Goal: Task Accomplishment & Management: Complete application form

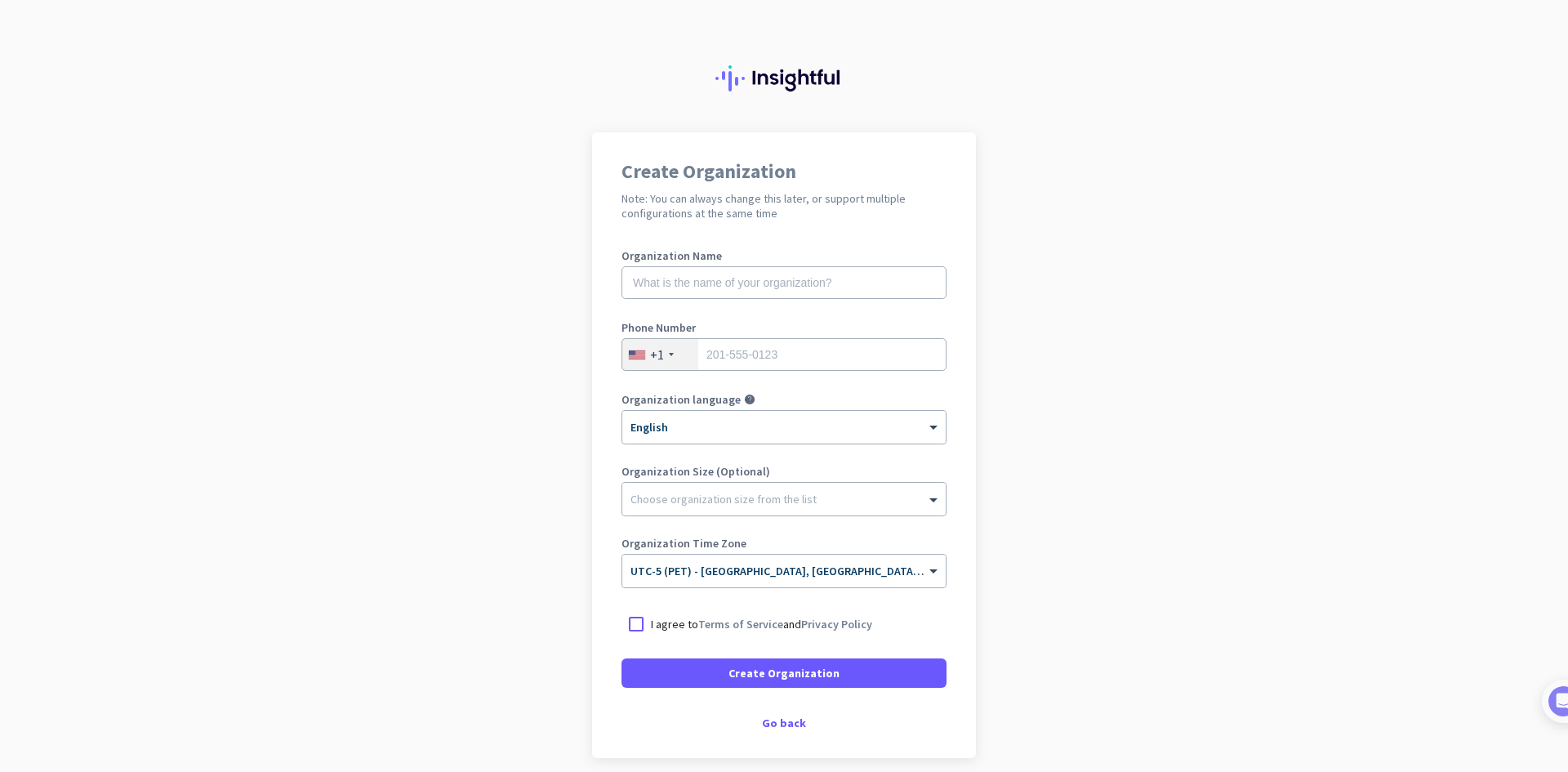
click at [776, 262] on div "Organization Name" at bounding box center [784, 283] width 325 height 66
click at [775, 274] on input "text" at bounding box center [784, 283] width 325 height 33
click at [802, 277] on input "text" at bounding box center [784, 283] width 325 height 33
type input "Mercor"
click at [826, 356] on input "tel" at bounding box center [784, 354] width 325 height 33
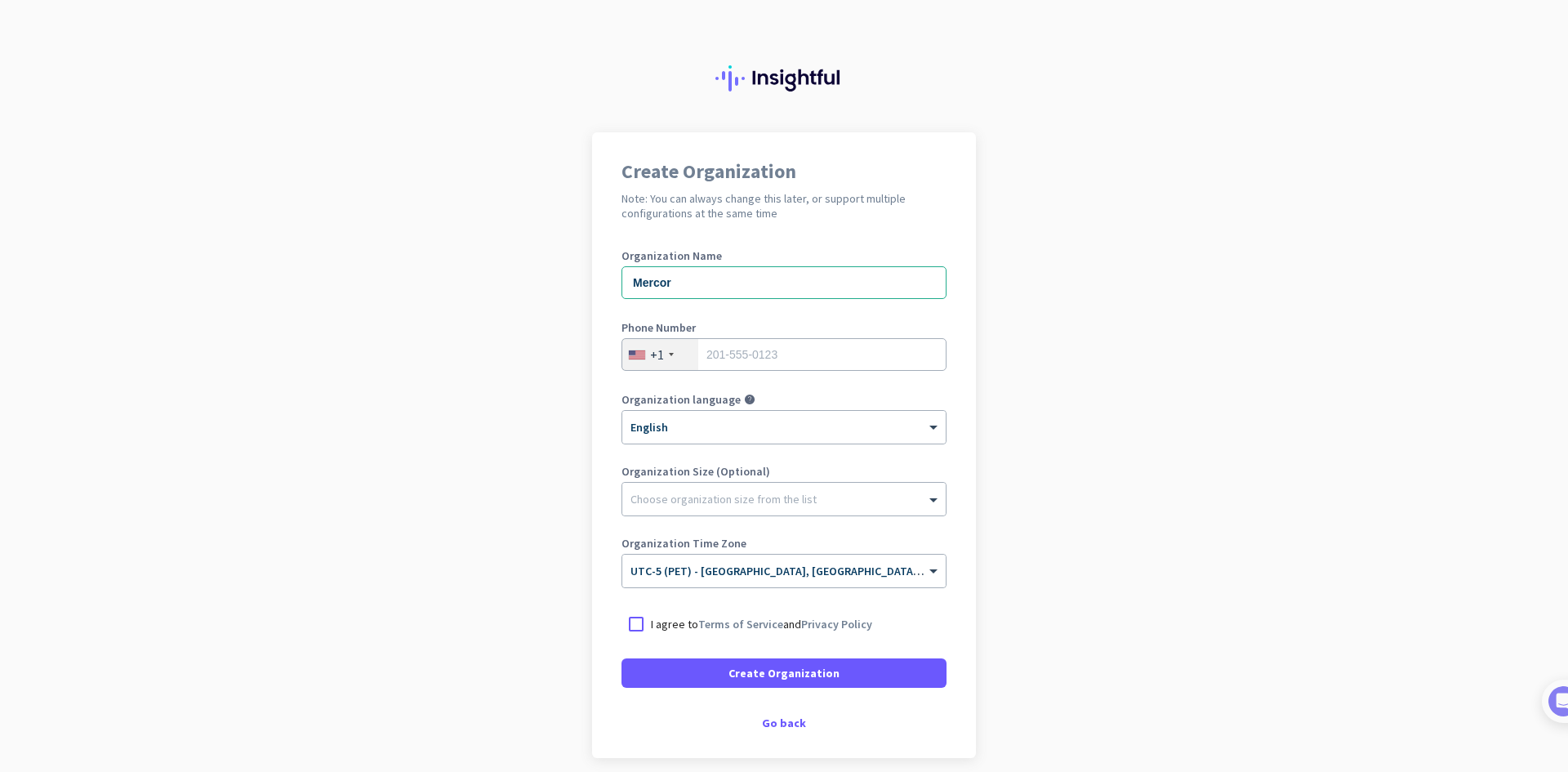
click at [659, 353] on div "+1" at bounding box center [660, 354] width 76 height 31
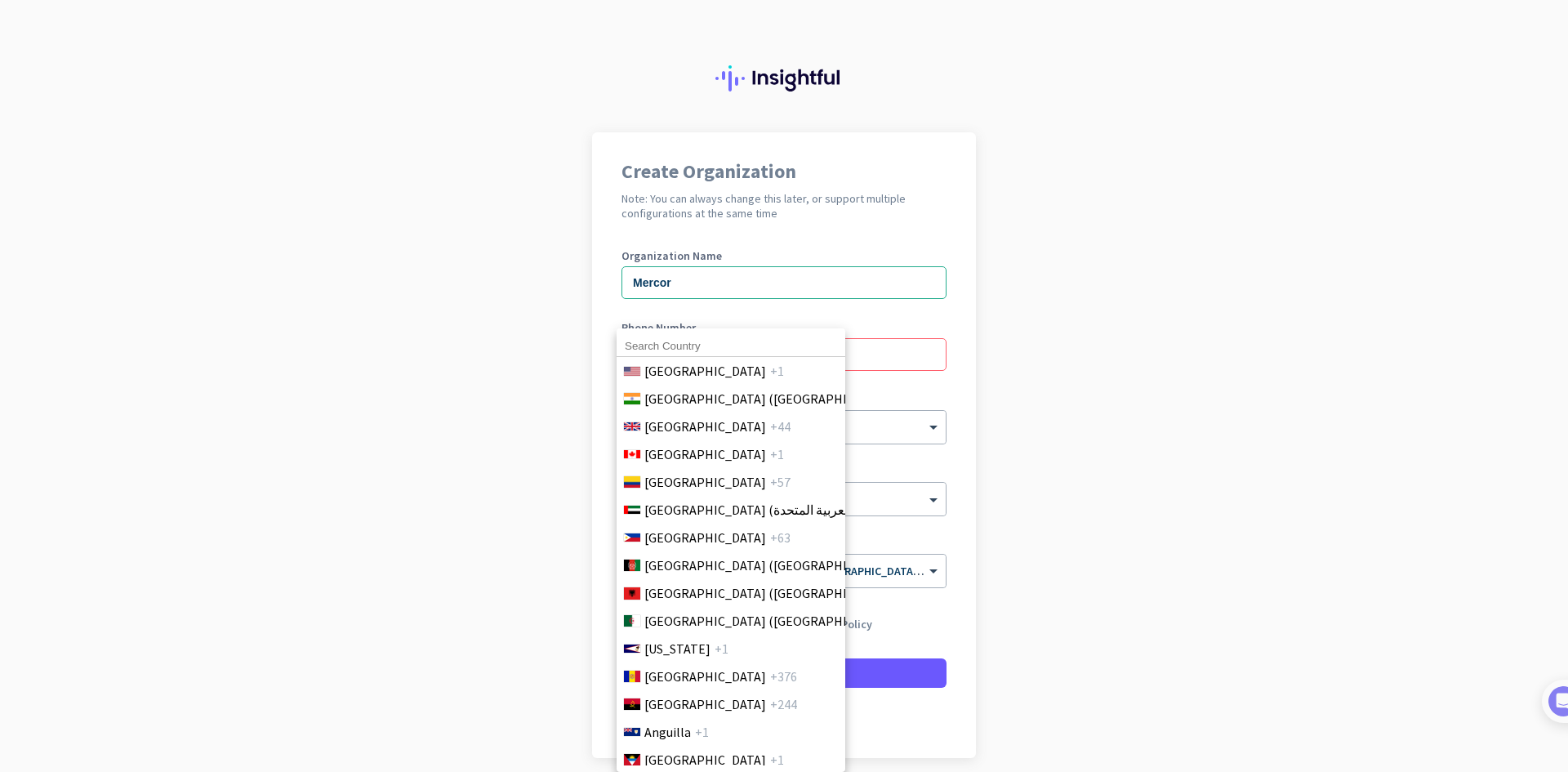
drag, startPoint x: 732, startPoint y: 190, endPoint x: 767, endPoint y: 203, distance: 37.3
click at [735, 191] on div at bounding box center [784, 386] width 1568 height 772
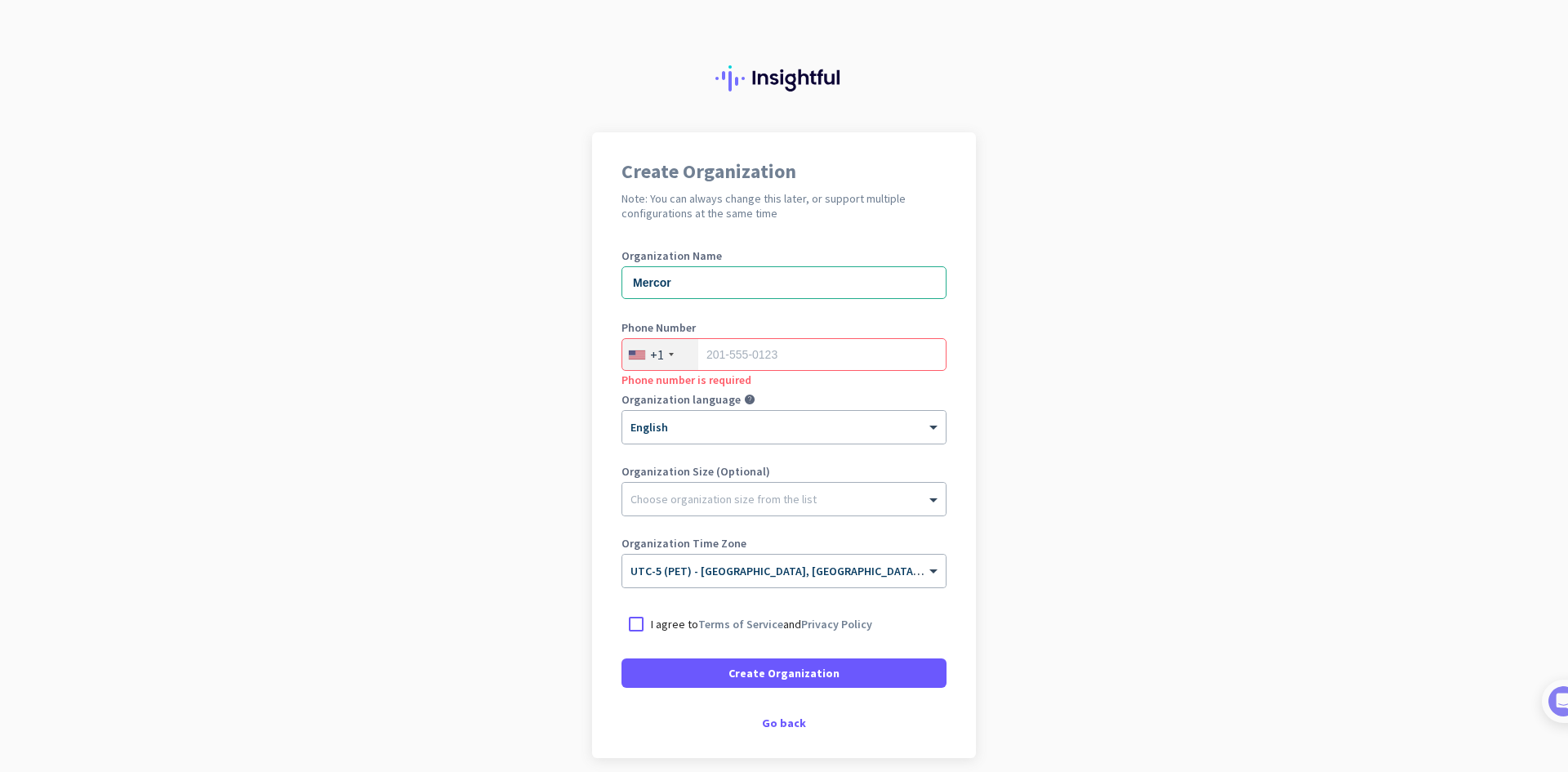
drag, startPoint x: 773, startPoint y: 213, endPoint x: 612, endPoint y: 171, distance: 166.4
click at [612, 171] on div "Create Organization Note: You can always change this later, or support multiple…" at bounding box center [784, 445] width 384 height 626
copy div "Create Organization Note: You can always change this later, or support multiple…"
click at [770, 350] on input "tel" at bounding box center [784, 354] width 325 height 33
drag, startPoint x: 692, startPoint y: 288, endPoint x: 612, endPoint y: 284, distance: 80.1
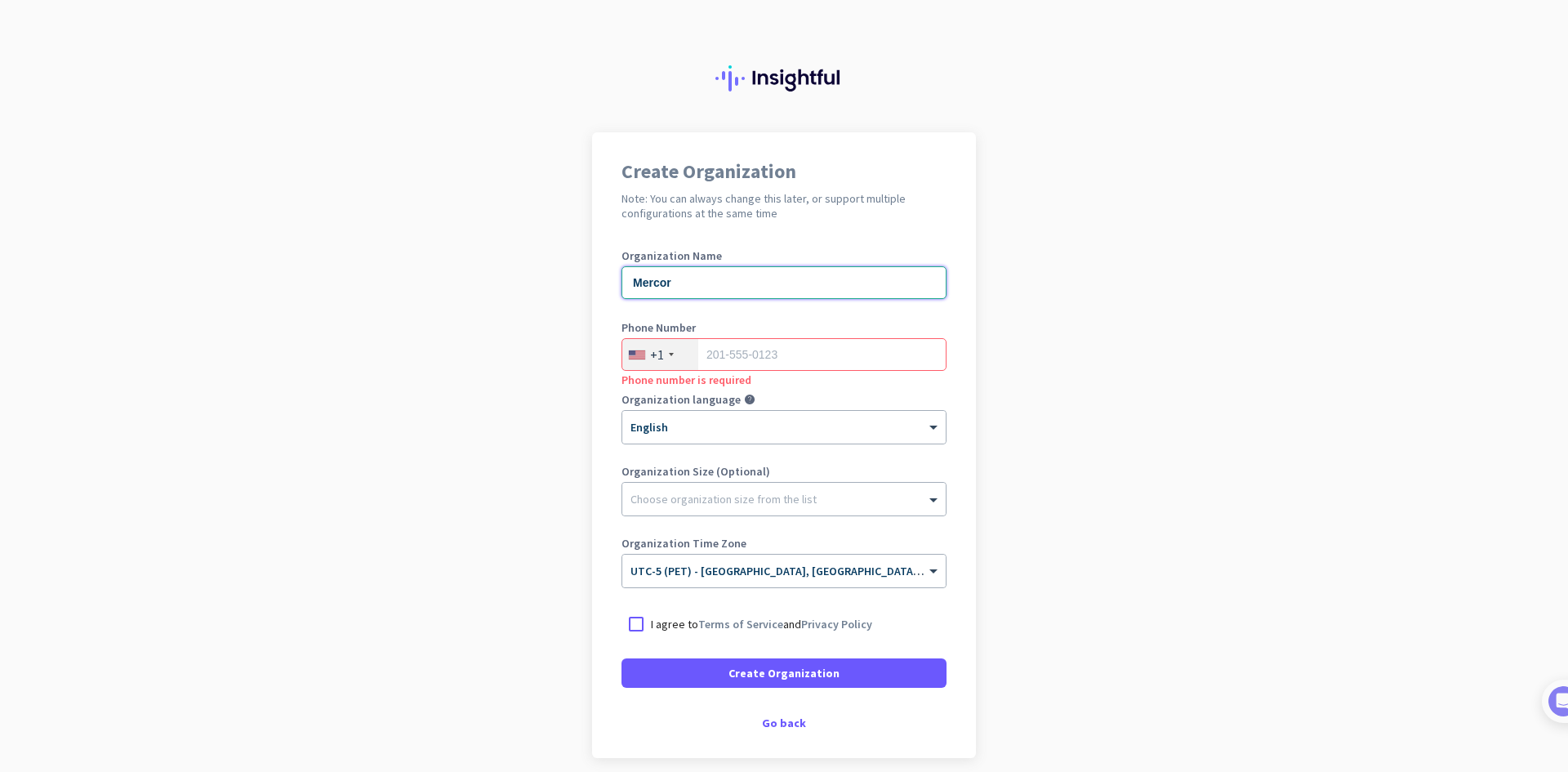
click at [612, 284] on div "Create Organization Note: You can always change this later, or support multiple…" at bounding box center [784, 445] width 384 height 626
click at [738, 283] on input "text" at bounding box center [784, 283] width 325 height 33
click at [630, 622] on div at bounding box center [636, 625] width 30 height 30
click at [742, 290] on input "text" at bounding box center [784, 283] width 325 height 33
type input "Mercor"
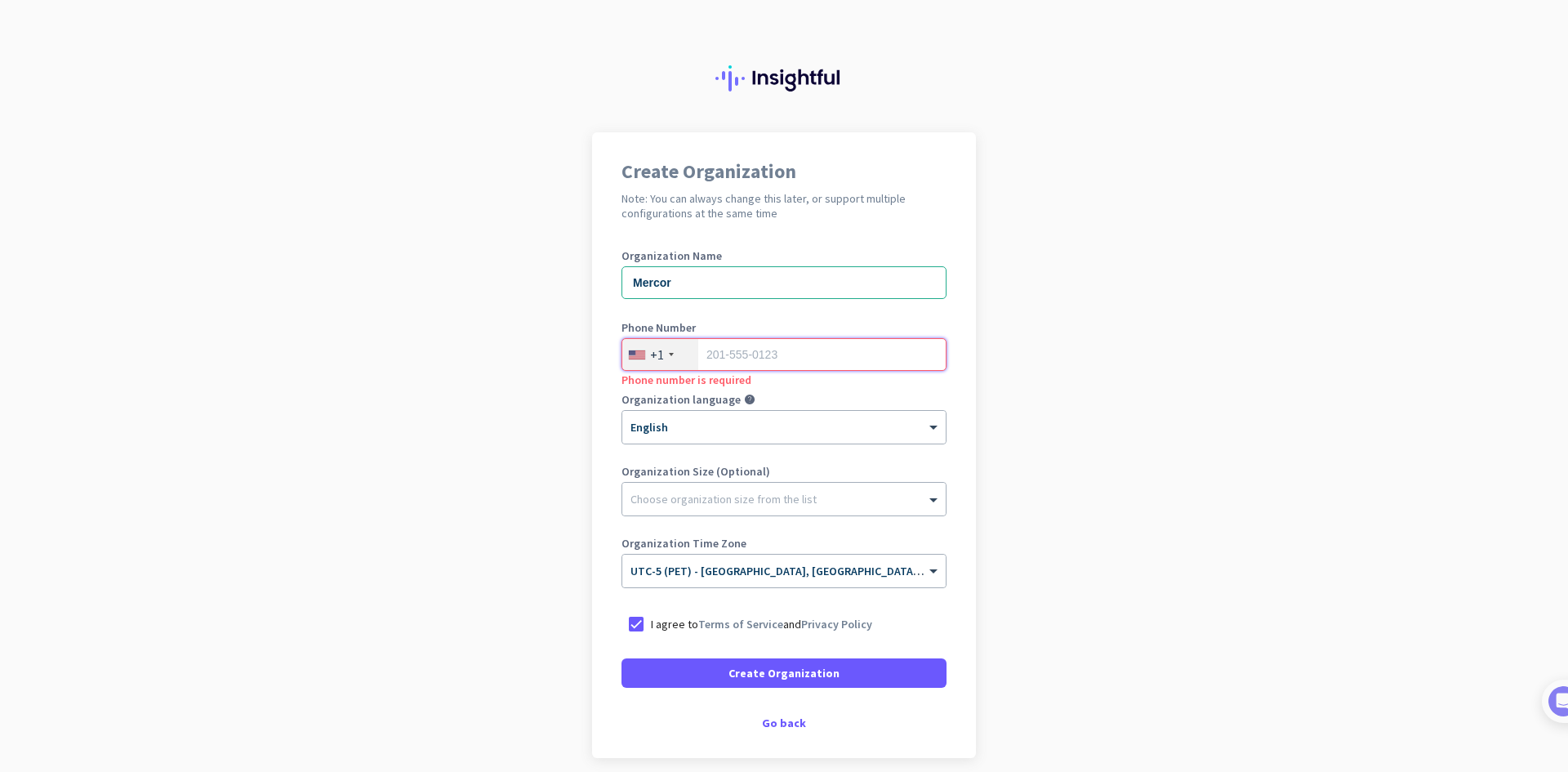
click at [826, 370] on input "tel" at bounding box center [784, 354] width 325 height 33
click at [774, 728] on div "Go back" at bounding box center [784, 722] width 325 height 11
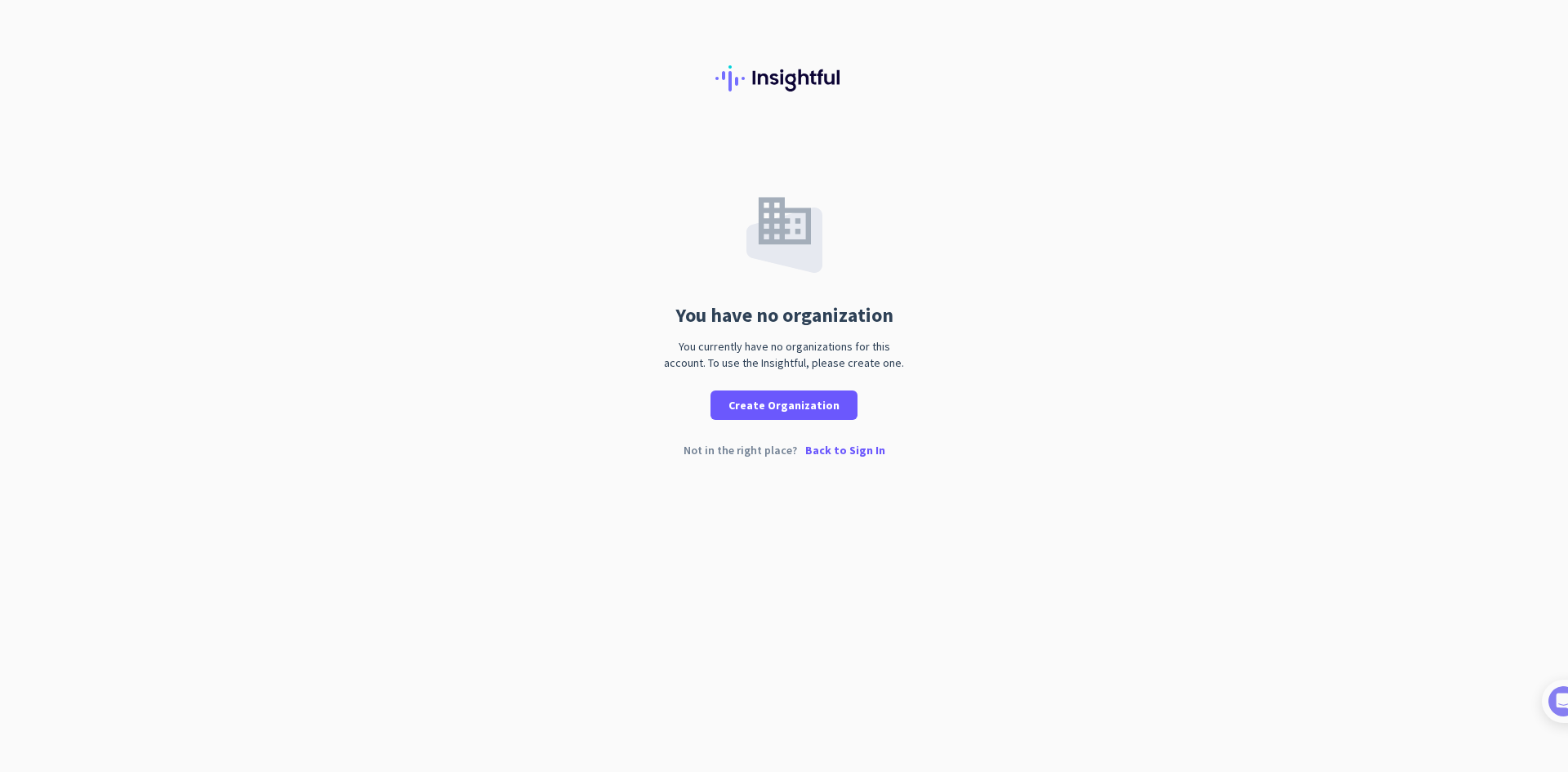
click at [844, 452] on p "Back to Sign In" at bounding box center [845, 450] width 80 height 11
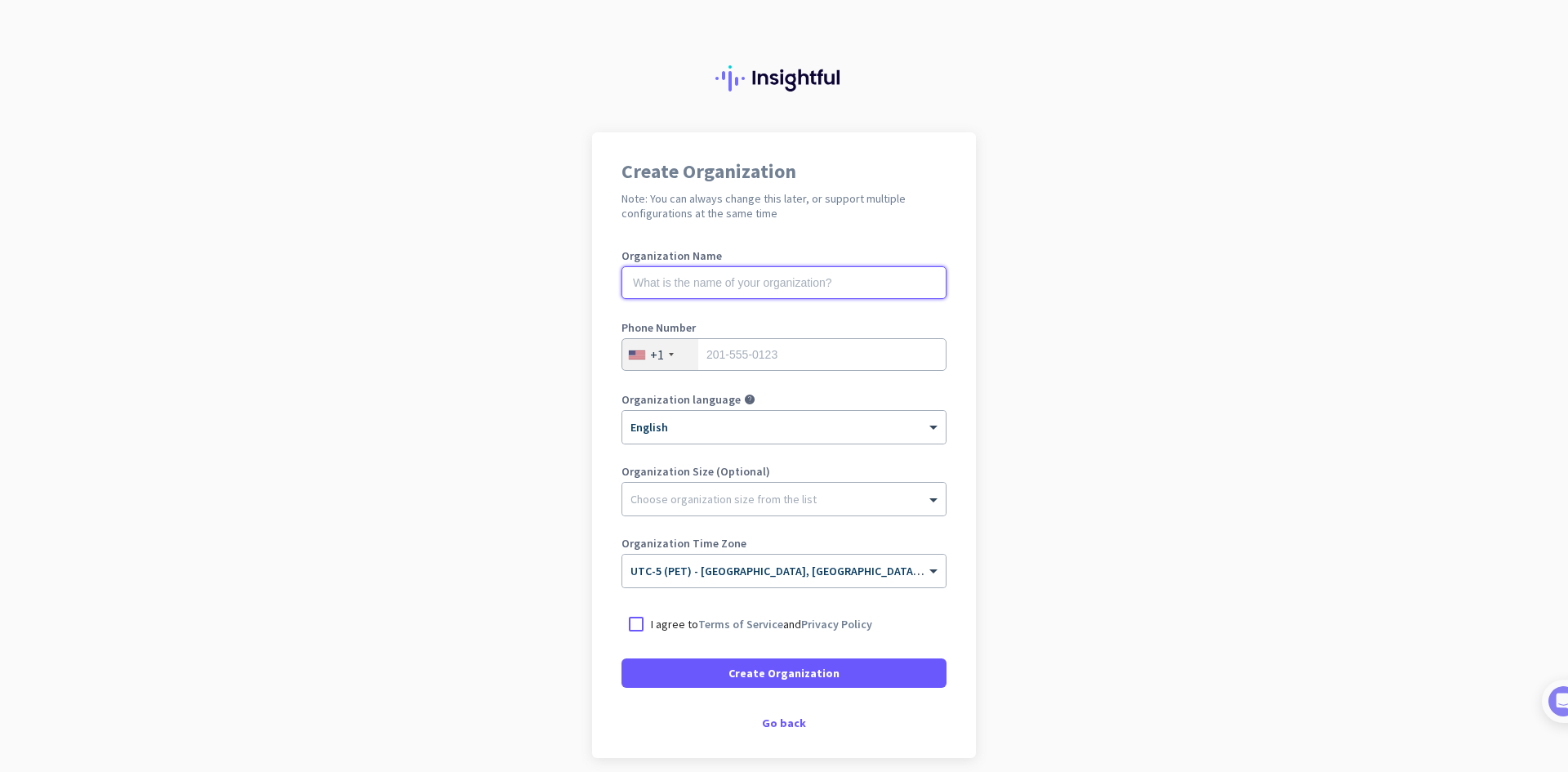
click at [825, 286] on input "text" at bounding box center [784, 283] width 325 height 33
type input "Mercor"
click at [799, 345] on input "tel" at bounding box center [784, 354] width 325 height 33
click at [669, 355] on div at bounding box center [671, 354] width 5 height 3
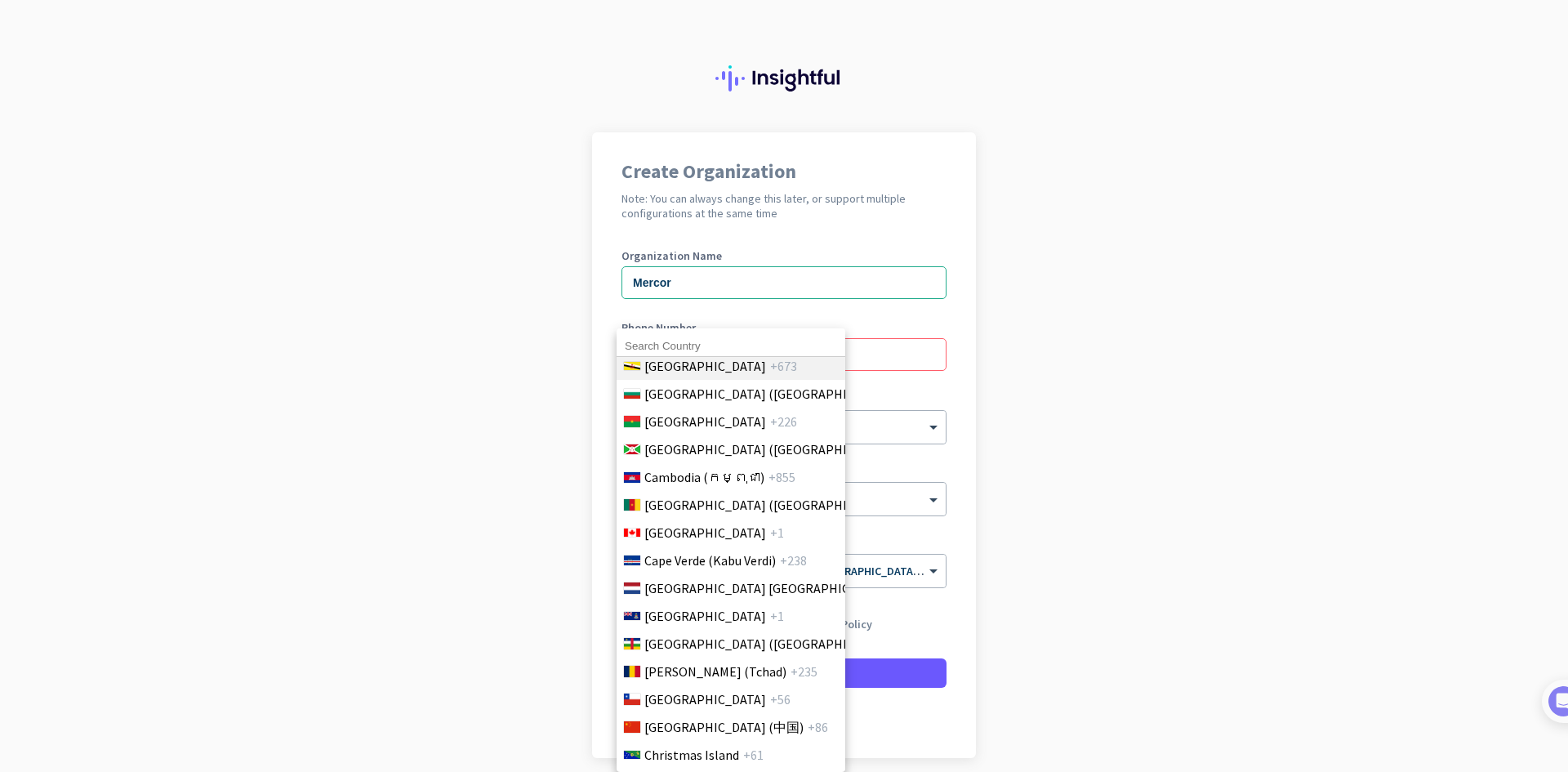
scroll to position [1798, 0]
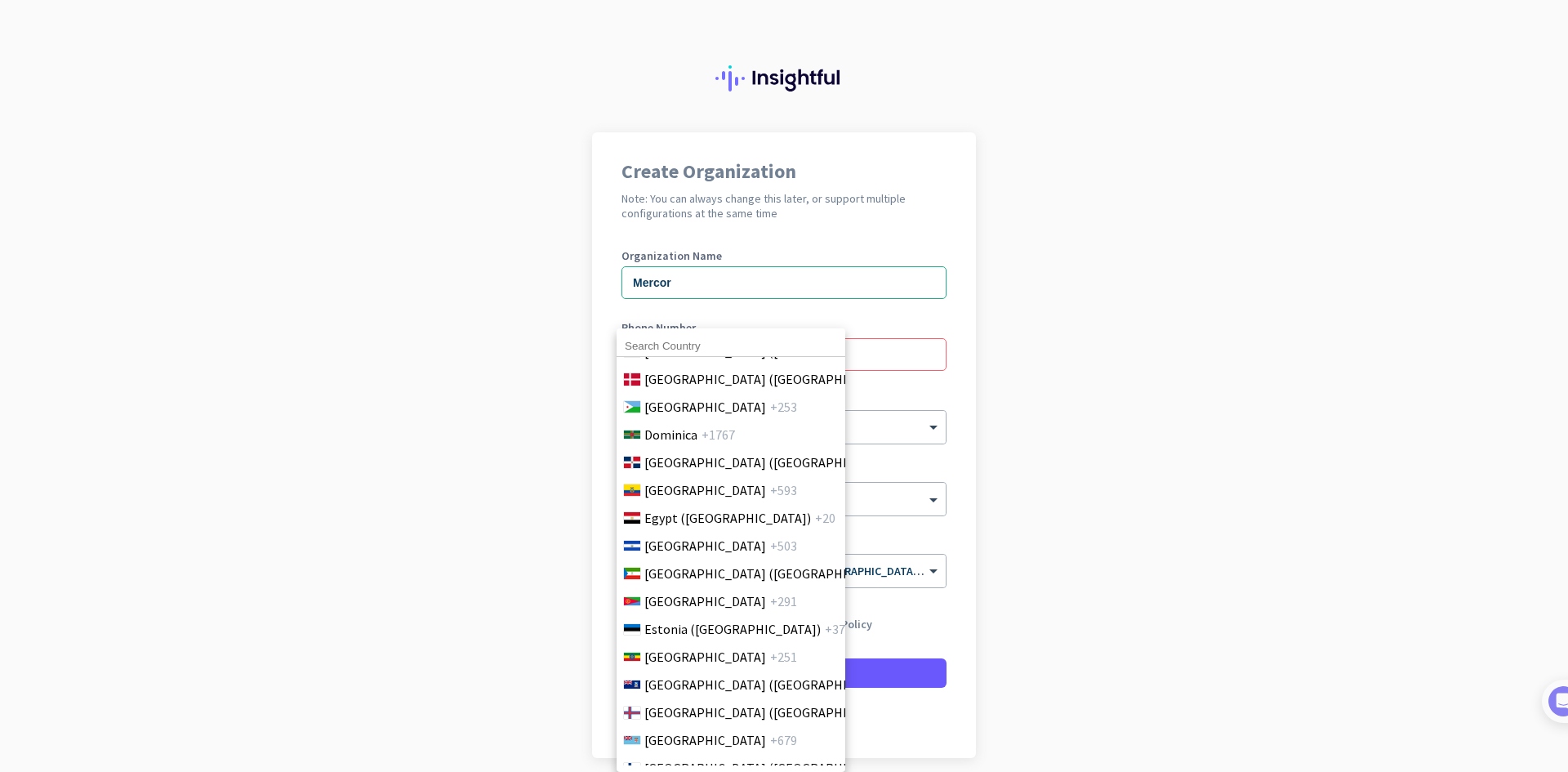
click at [1166, 482] on div at bounding box center [784, 386] width 1568 height 772
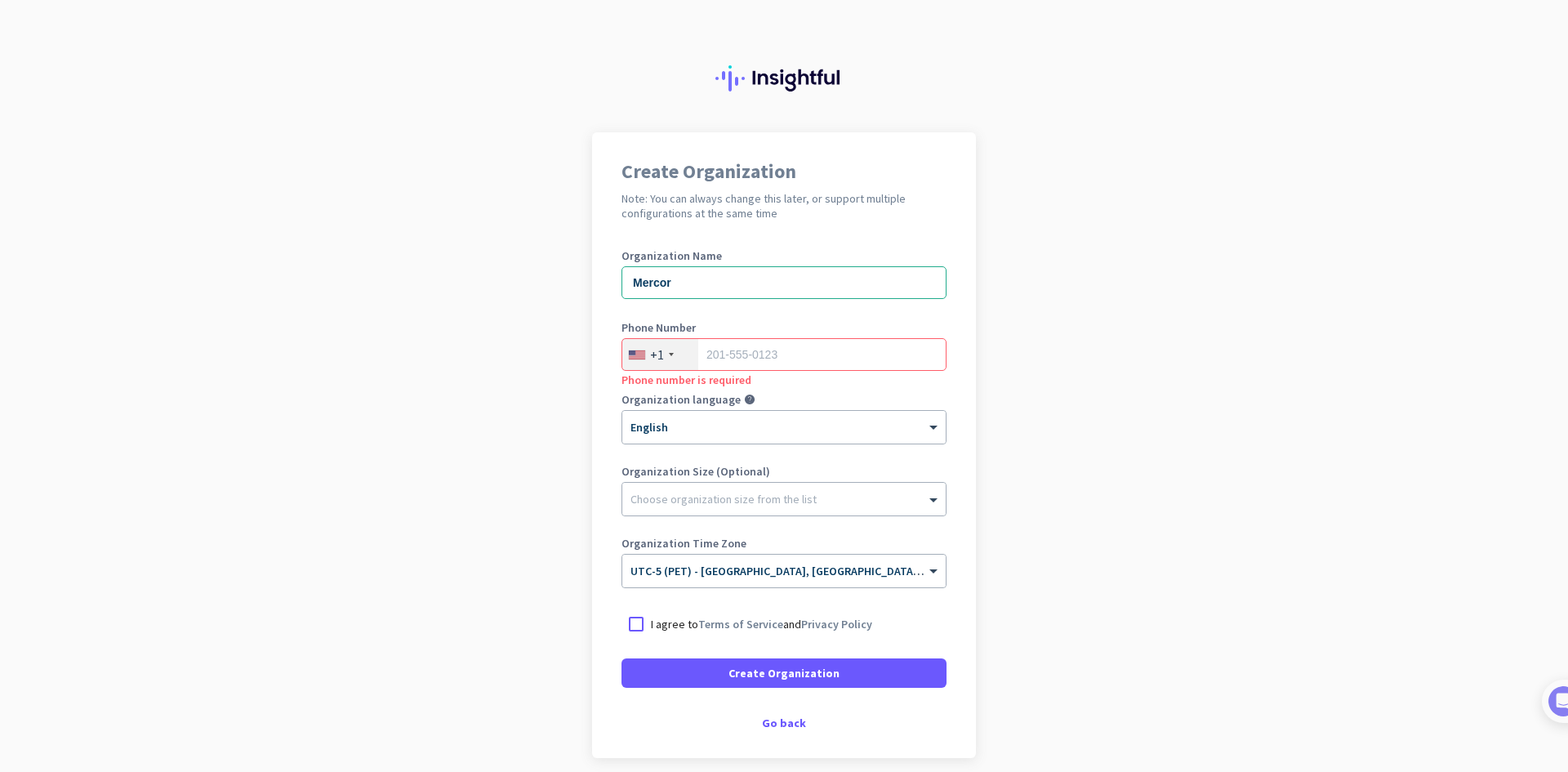
click at [656, 362] on div "+1" at bounding box center [657, 354] width 14 height 16
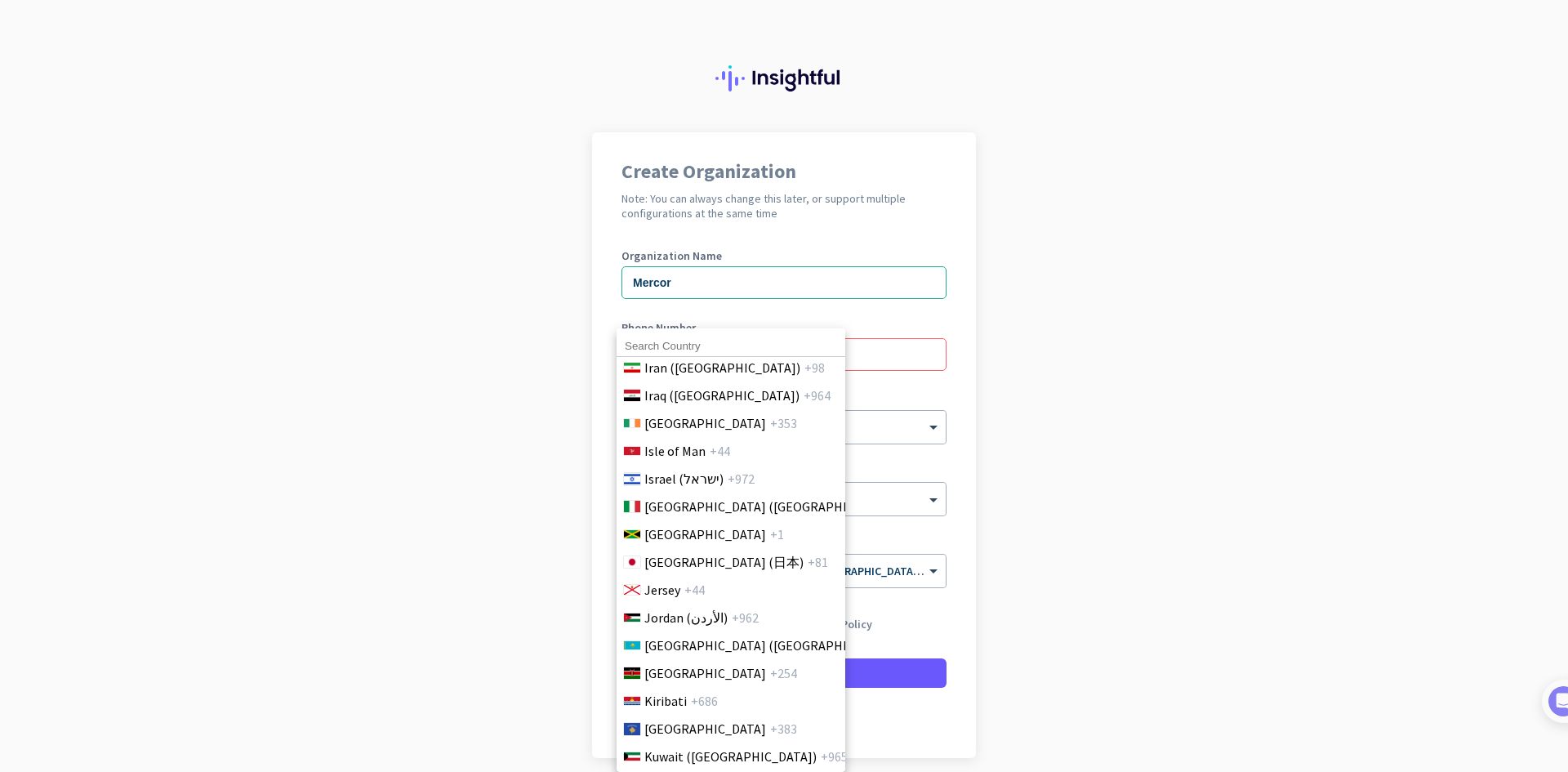
scroll to position [3186, 0]
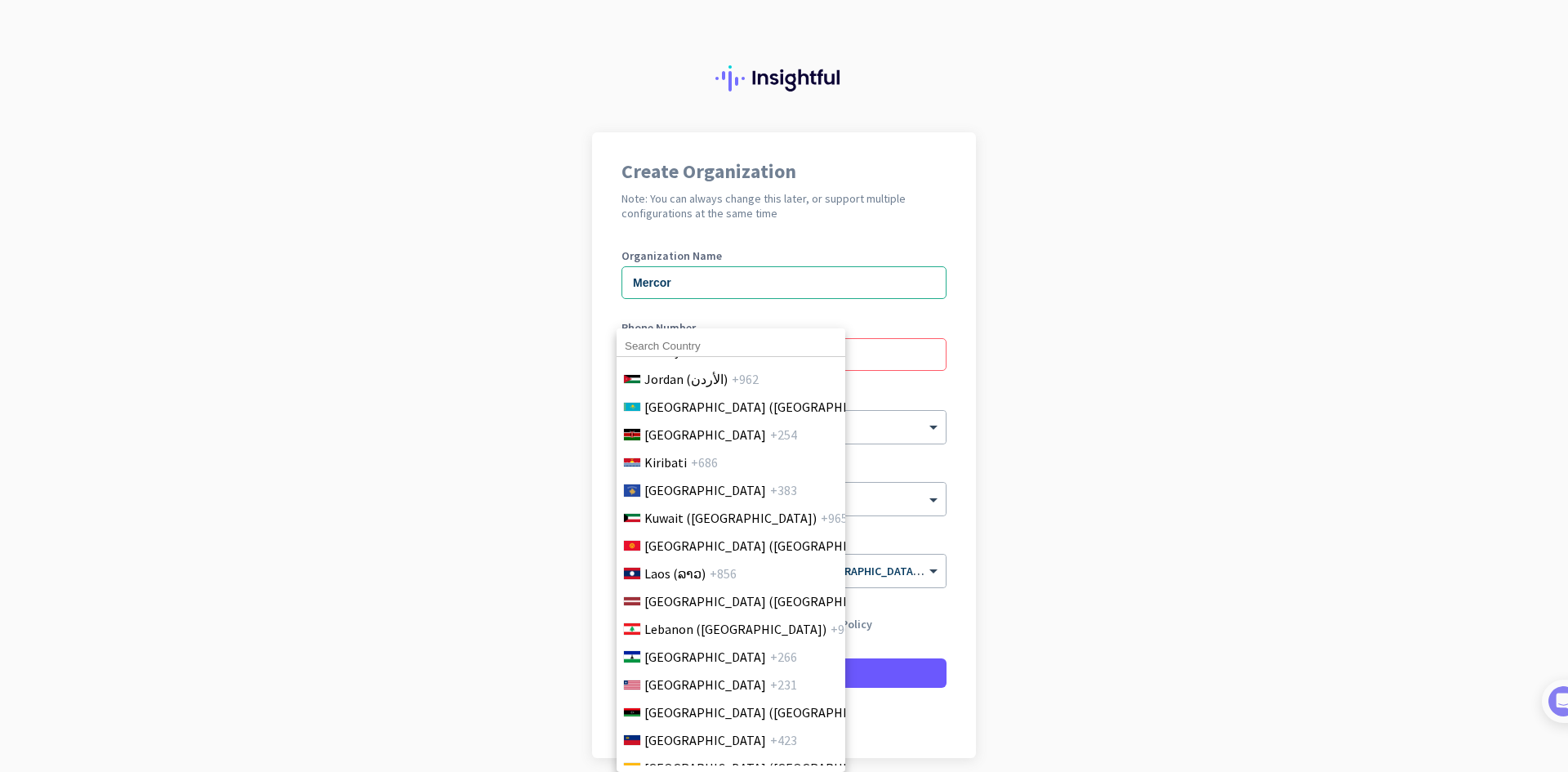
click at [664, 285] on div at bounding box center [784, 386] width 1568 height 772
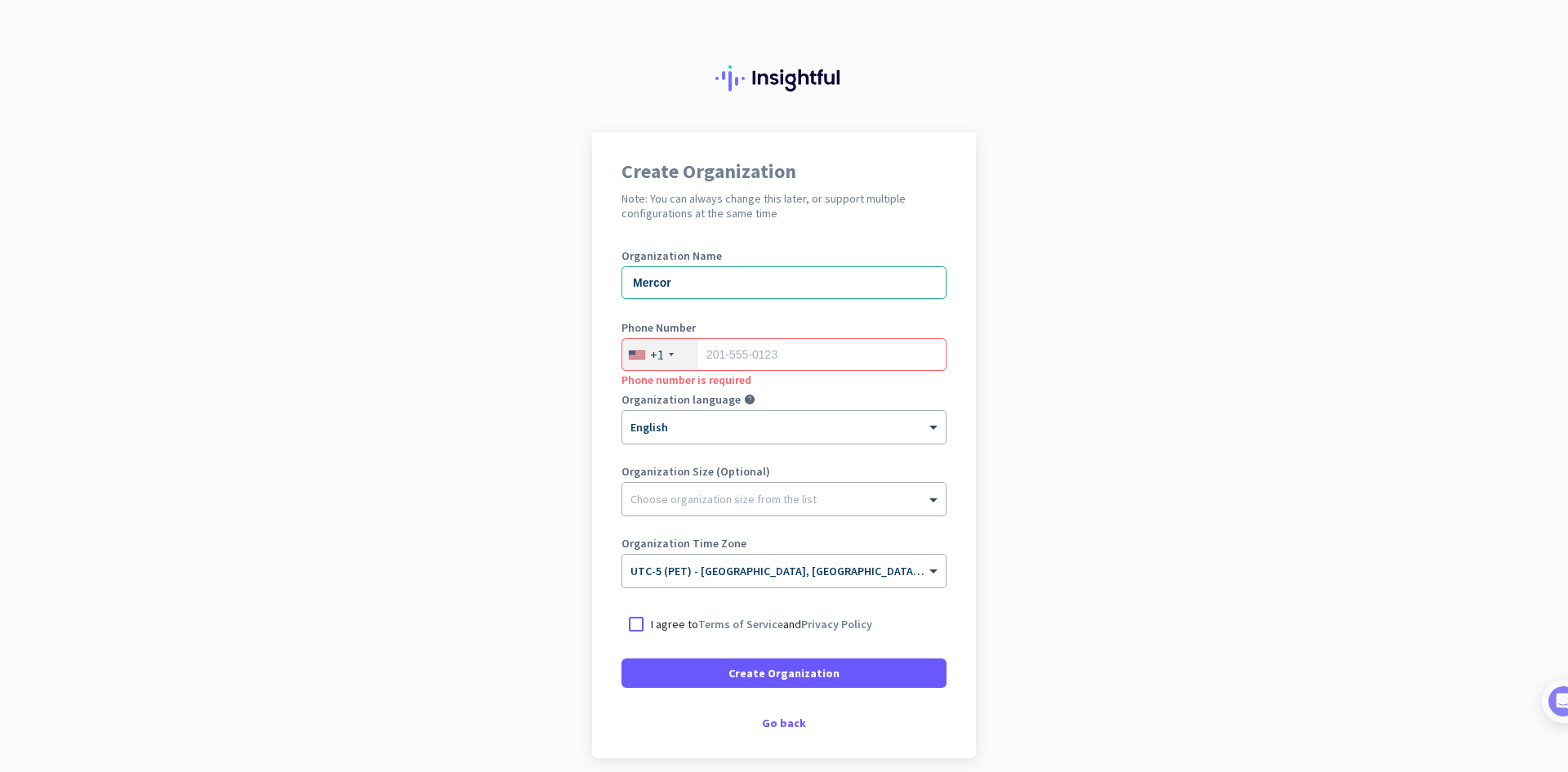
click at [640, 355] on div "+1" at bounding box center [660, 354] width 76 height 31
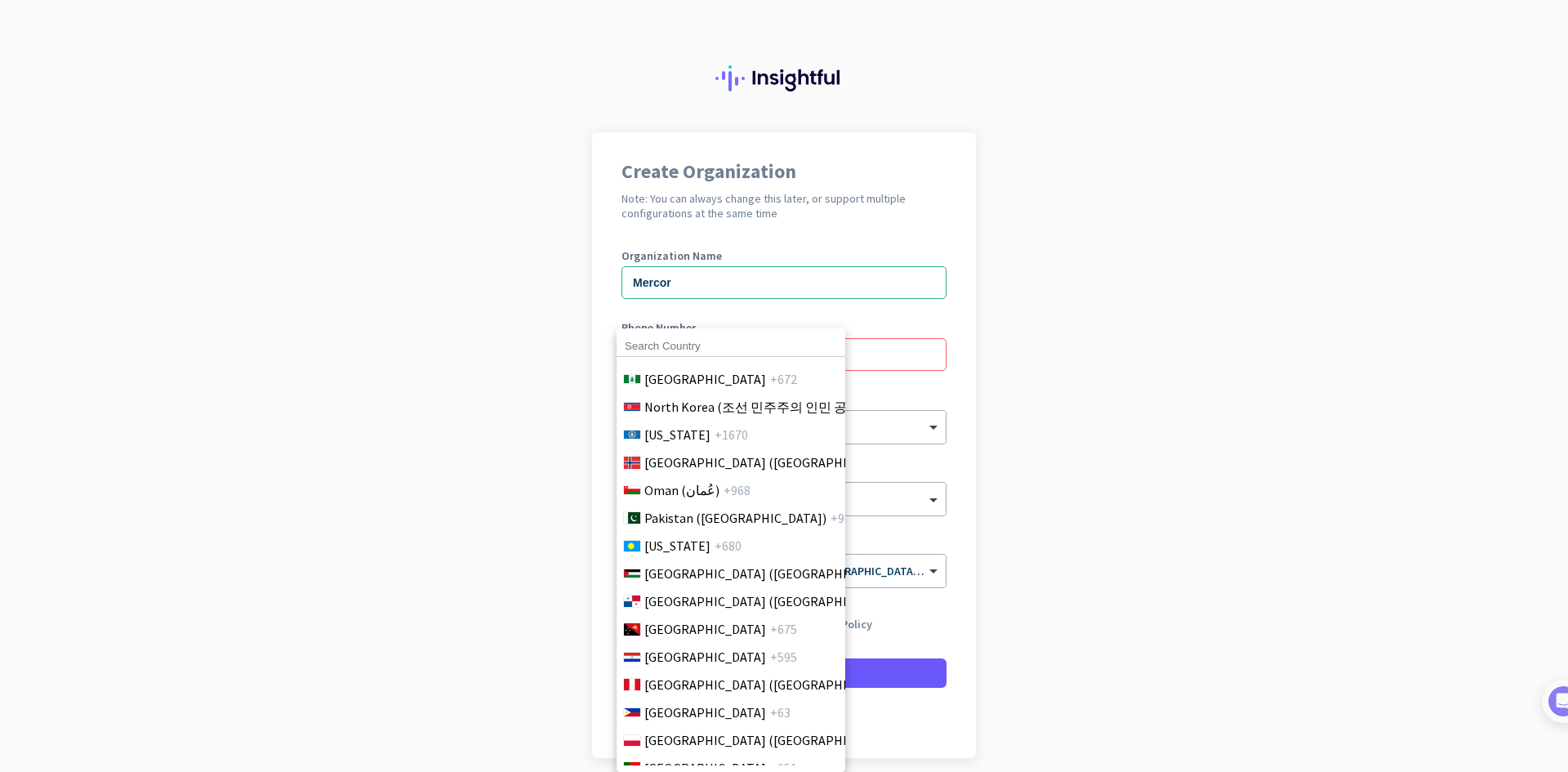
scroll to position [4517, 0]
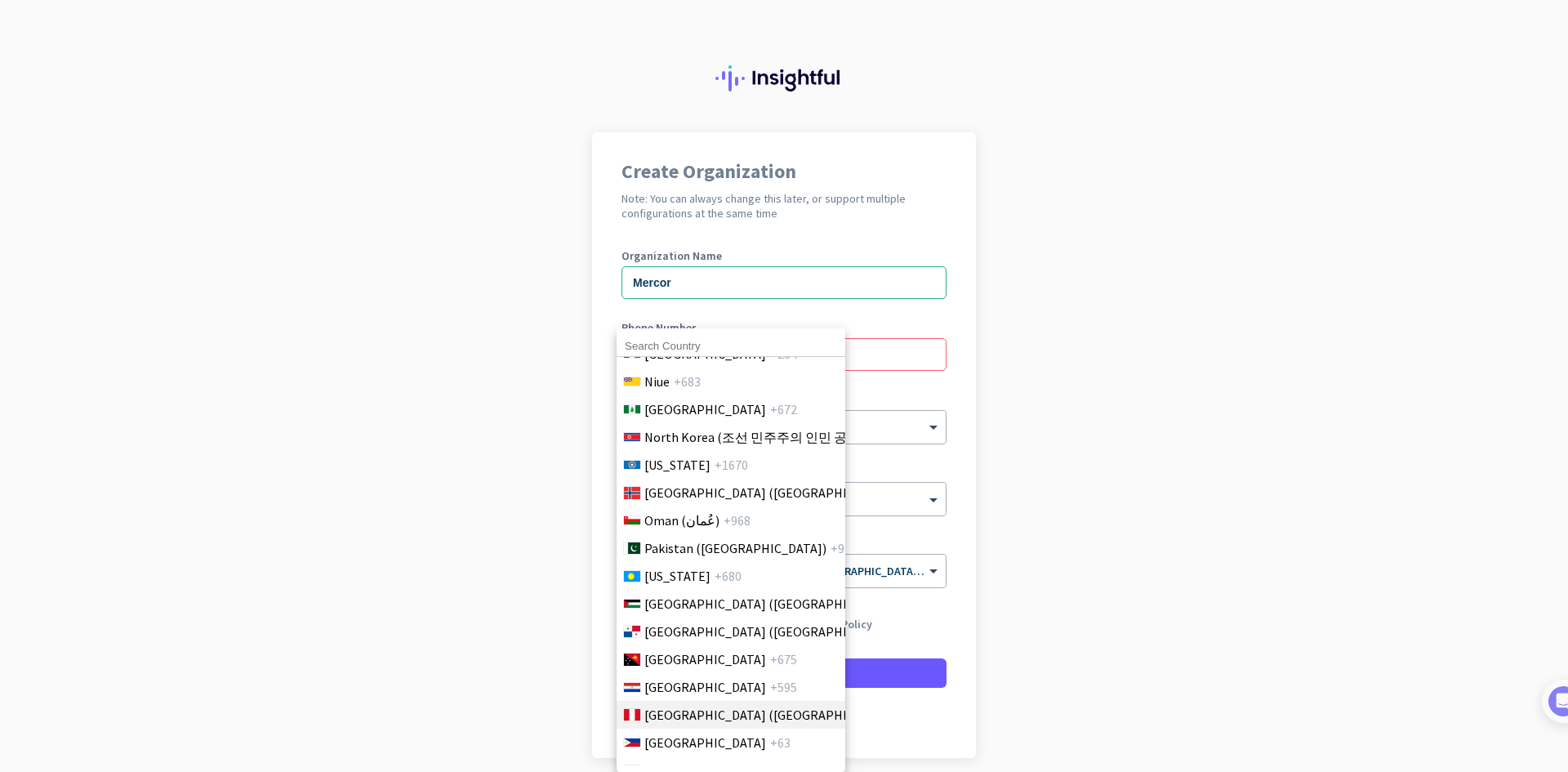
click at [729, 713] on li "Peru (Perú) +51" at bounding box center [730, 715] width 230 height 28
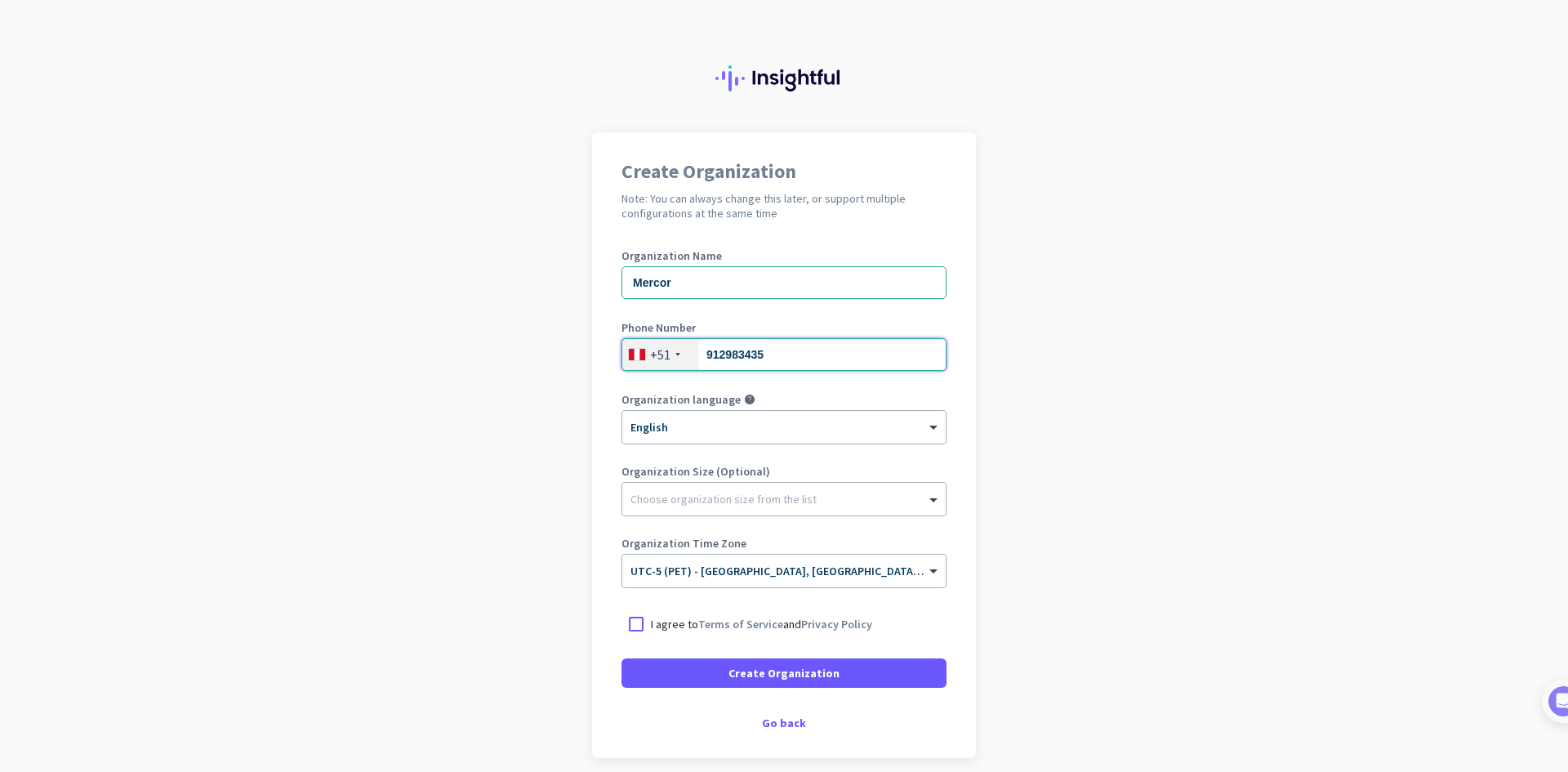
type input "912983435"
click at [790, 297] on input "Mercor" at bounding box center [784, 283] width 325 height 33
type input "M"
type input "anthony"
click at [1121, 472] on app-onboarding-organization "Create Organization Note: You can always change this later, or support multiple…" at bounding box center [784, 485] width 1568 height 707
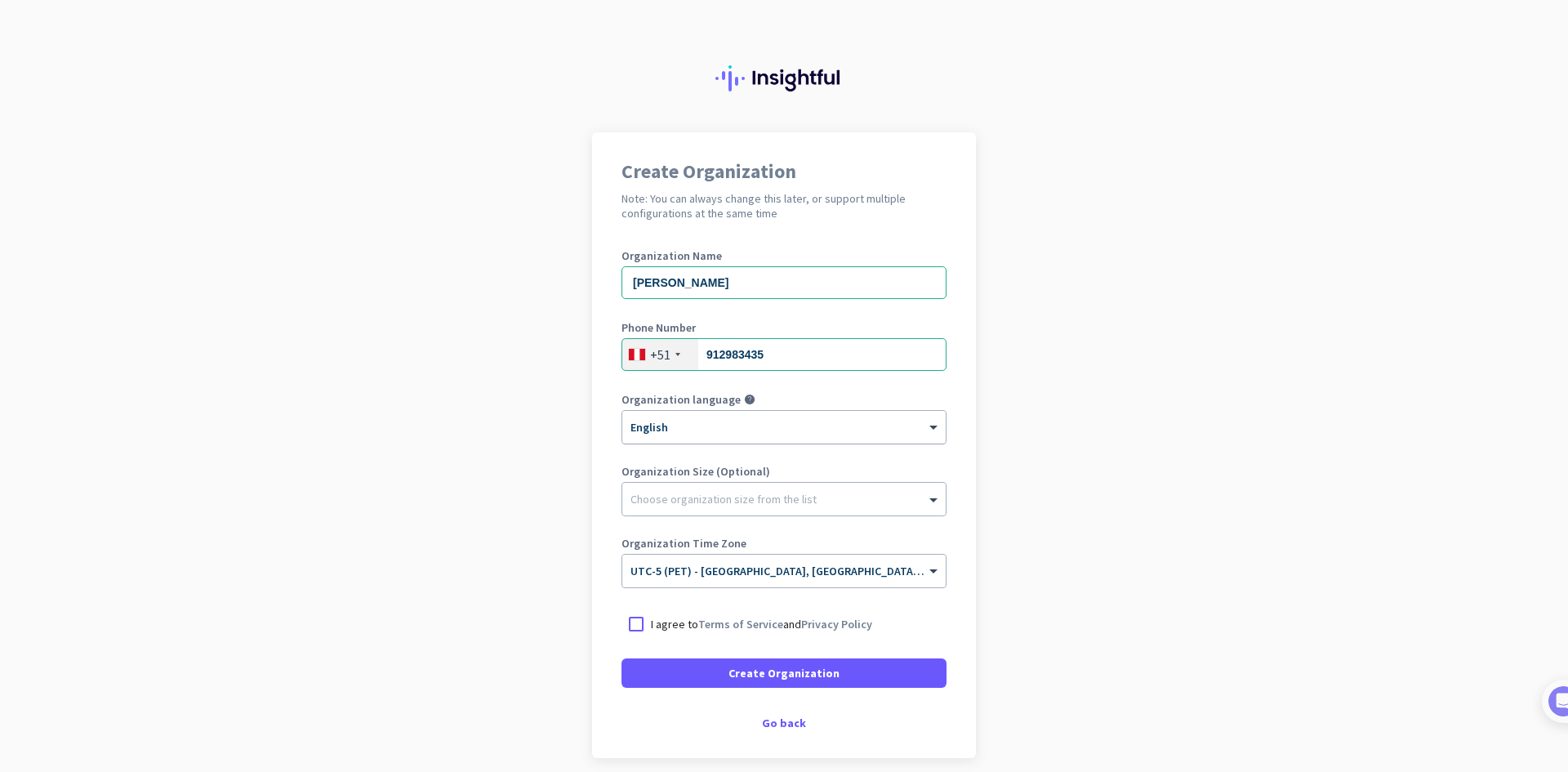
click at [829, 423] on div at bounding box center [784, 422] width 323 height 14
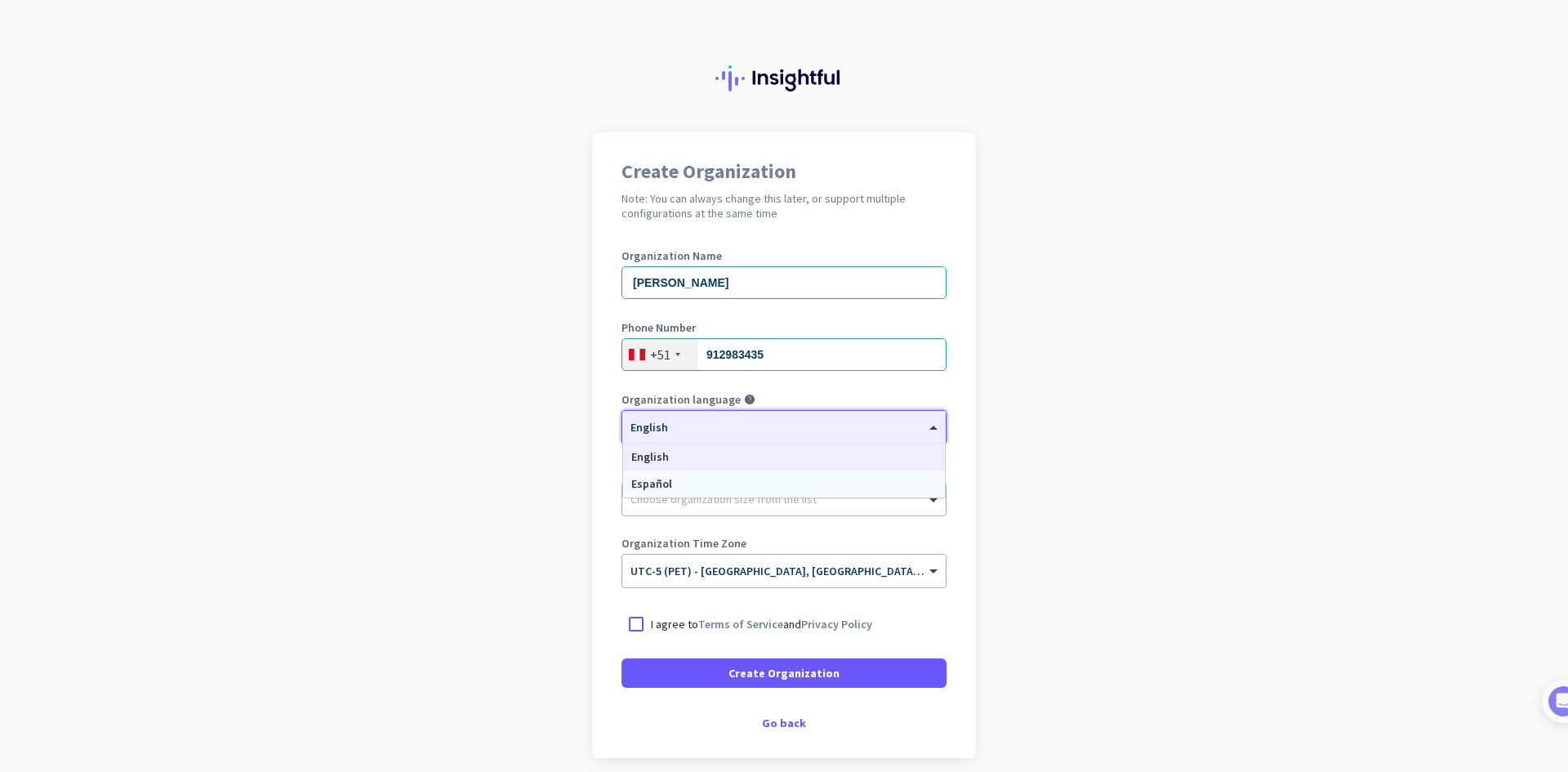
click at [795, 495] on div "Español" at bounding box center [784, 483] width 322 height 27
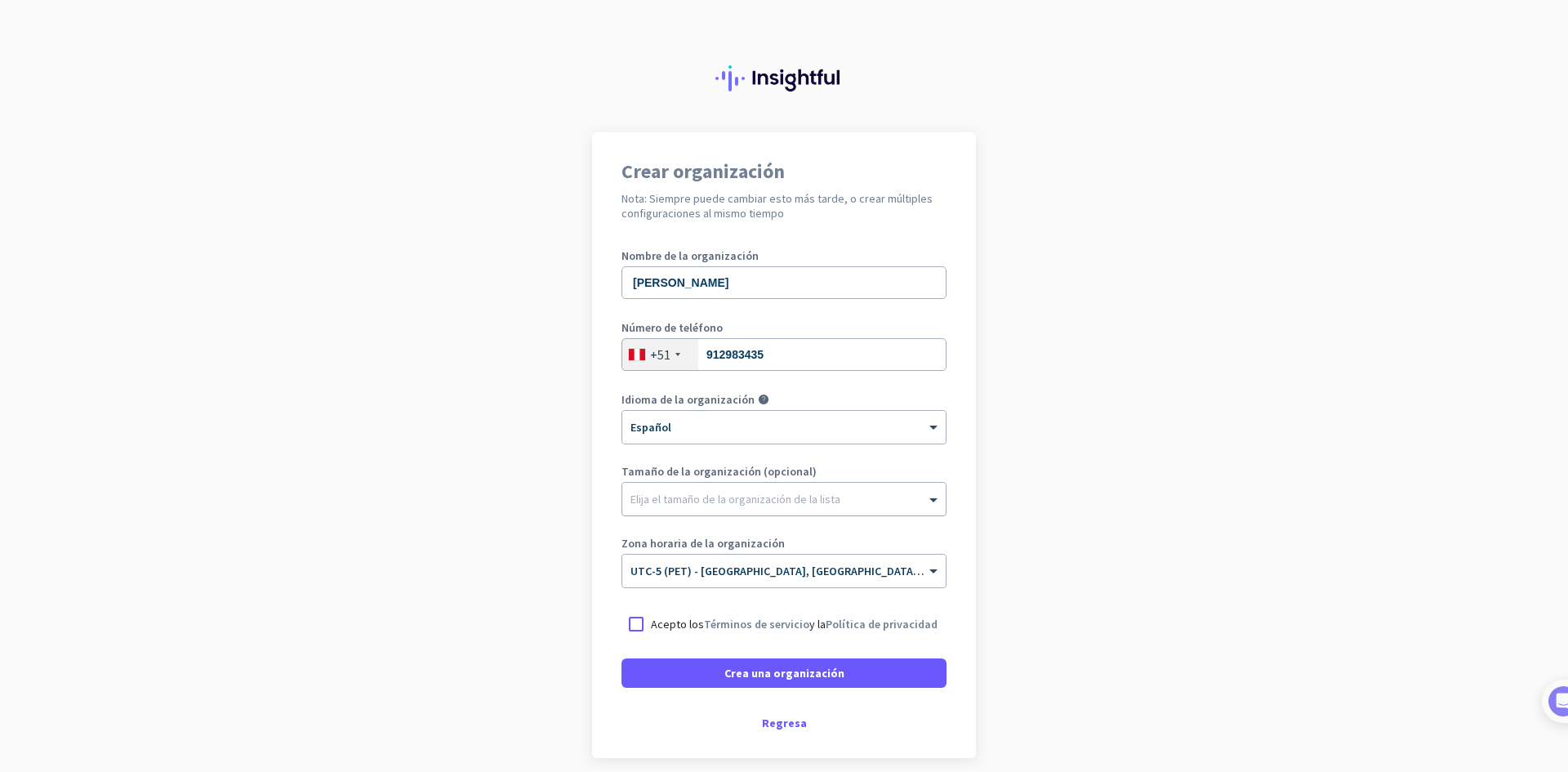
click at [738, 502] on div at bounding box center [784, 494] width 323 height 16
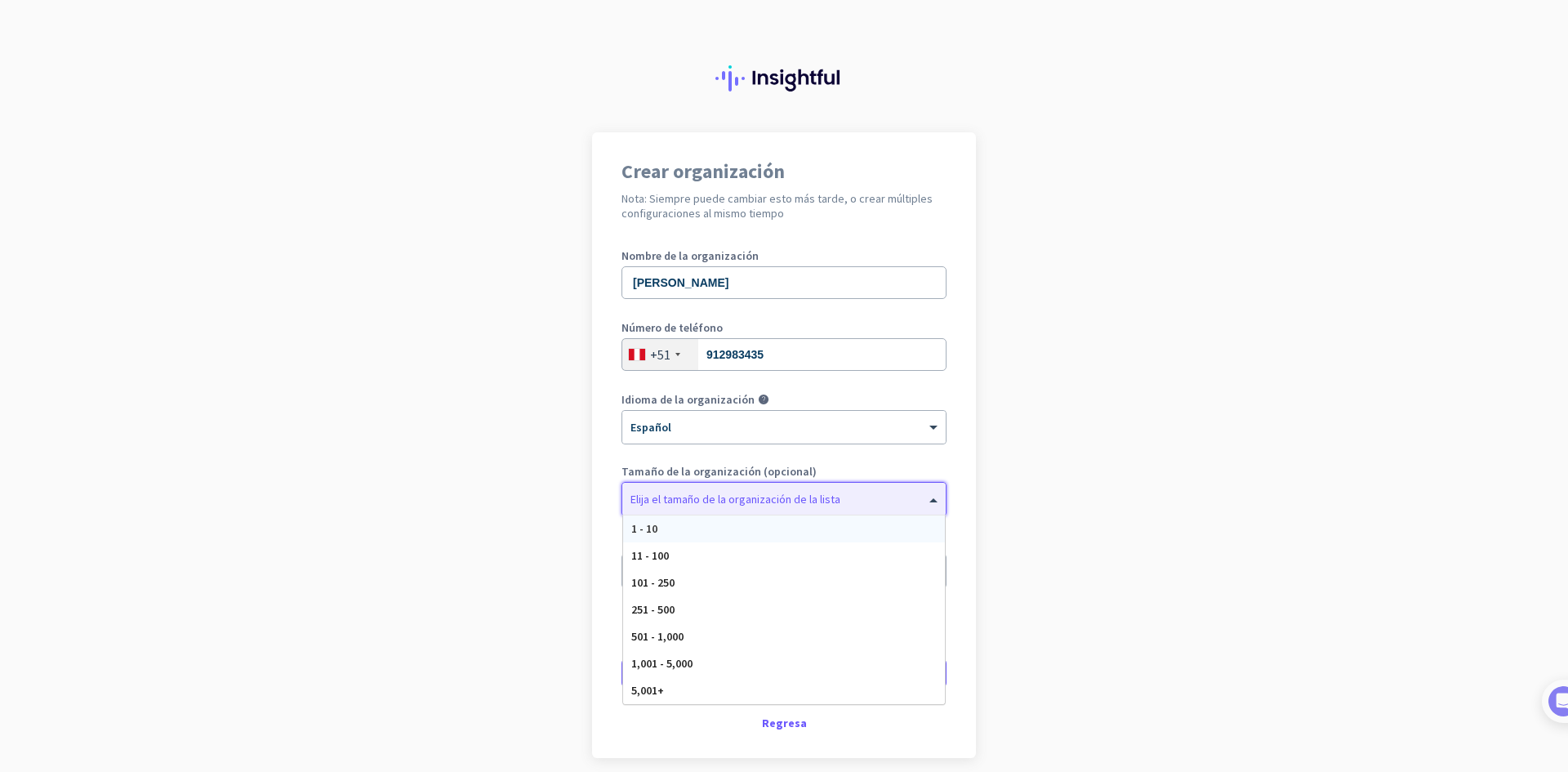
click at [923, 518] on div "1 - 10" at bounding box center [784, 528] width 322 height 27
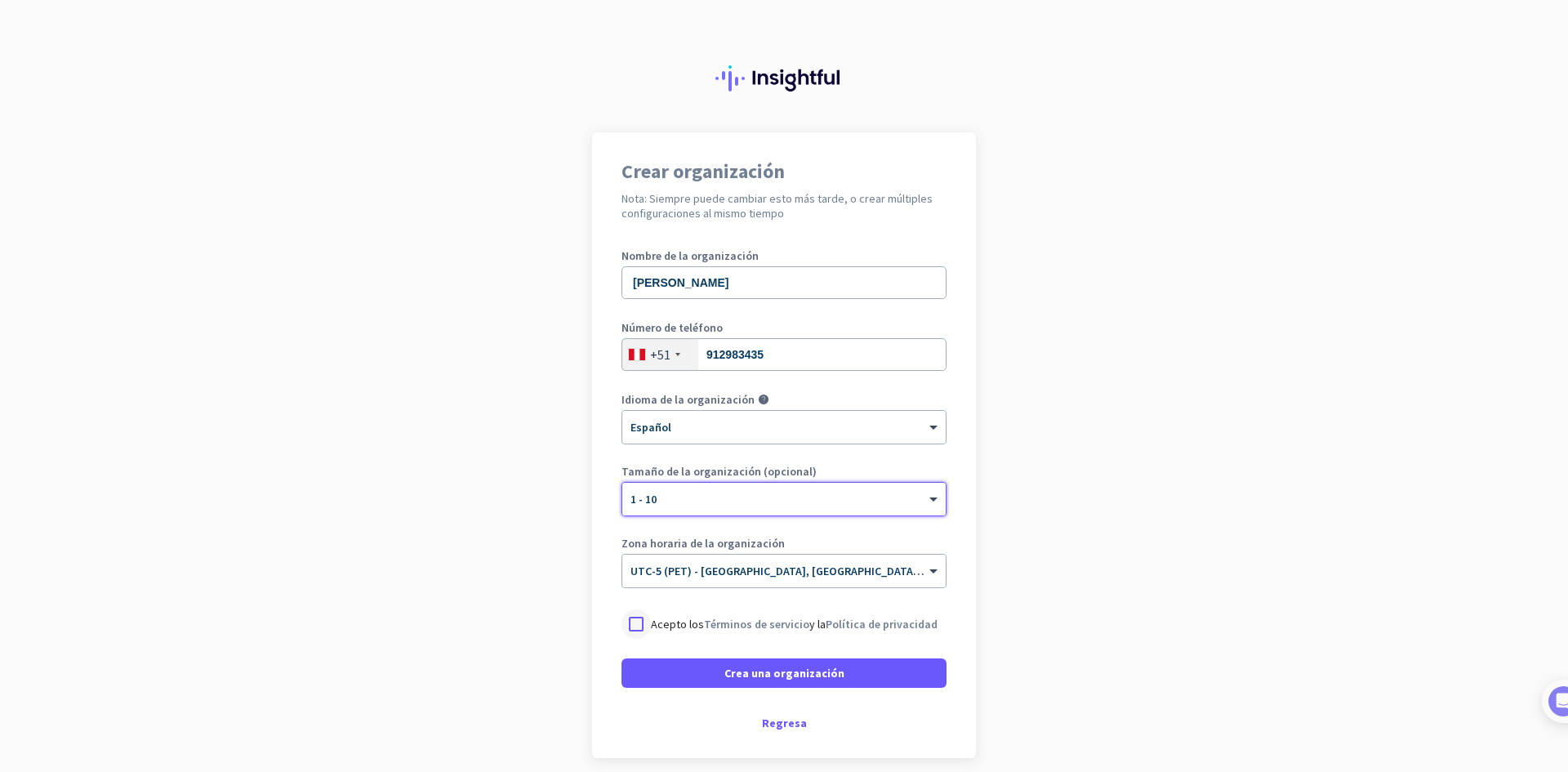
click at [634, 628] on div at bounding box center [636, 625] width 30 height 30
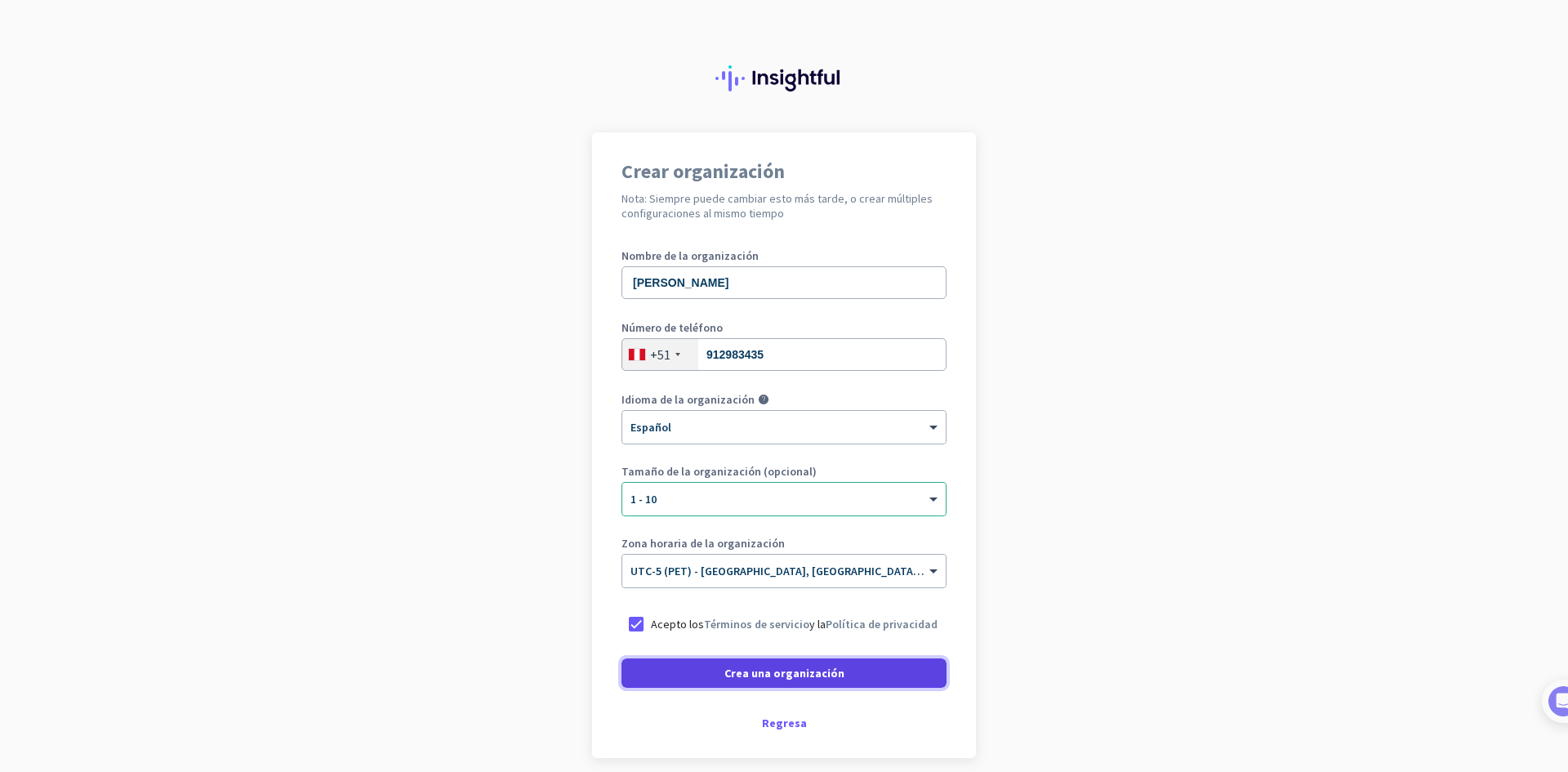
click at [878, 676] on span at bounding box center [784, 673] width 325 height 39
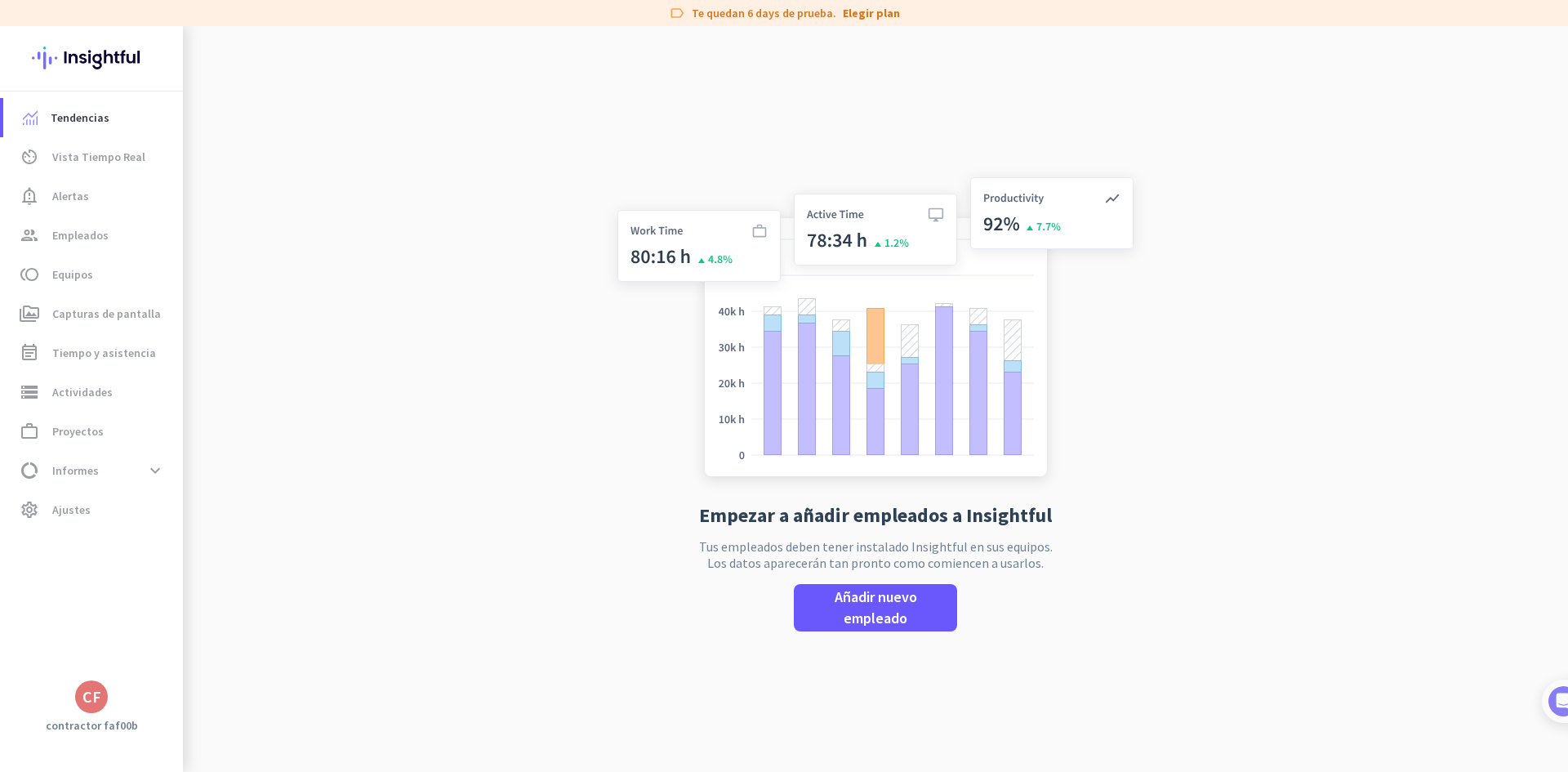
click at [518, 446] on app-no-employees "Empezar a añadir empleados a Insightful Tus empleados deben tener instalado Ins…" at bounding box center [875, 412] width 1385 height 772
click at [882, 104] on div "Empezar a añadir empleados a Insightful Tus empleados deben tener instalado Ins…" at bounding box center [875, 412] width 541 height 772
click at [87, 513] on span "Ajustes" at bounding box center [72, 510] width 39 height 20
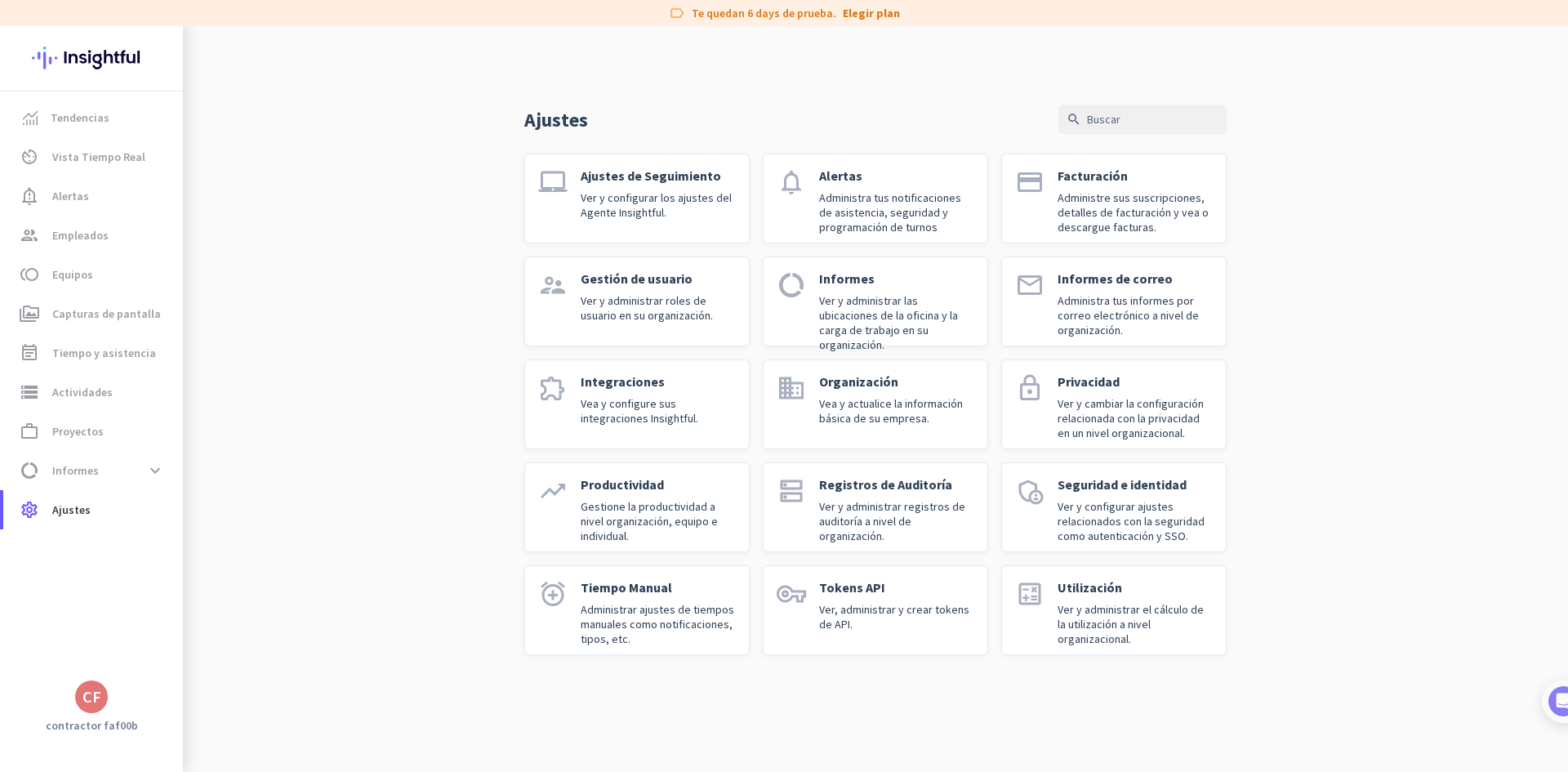
click at [87, 702] on div "CF" at bounding box center [91, 696] width 19 height 16
click at [201, 586] on span "Ajustes personales" at bounding box center [182, 578] width 131 height 30
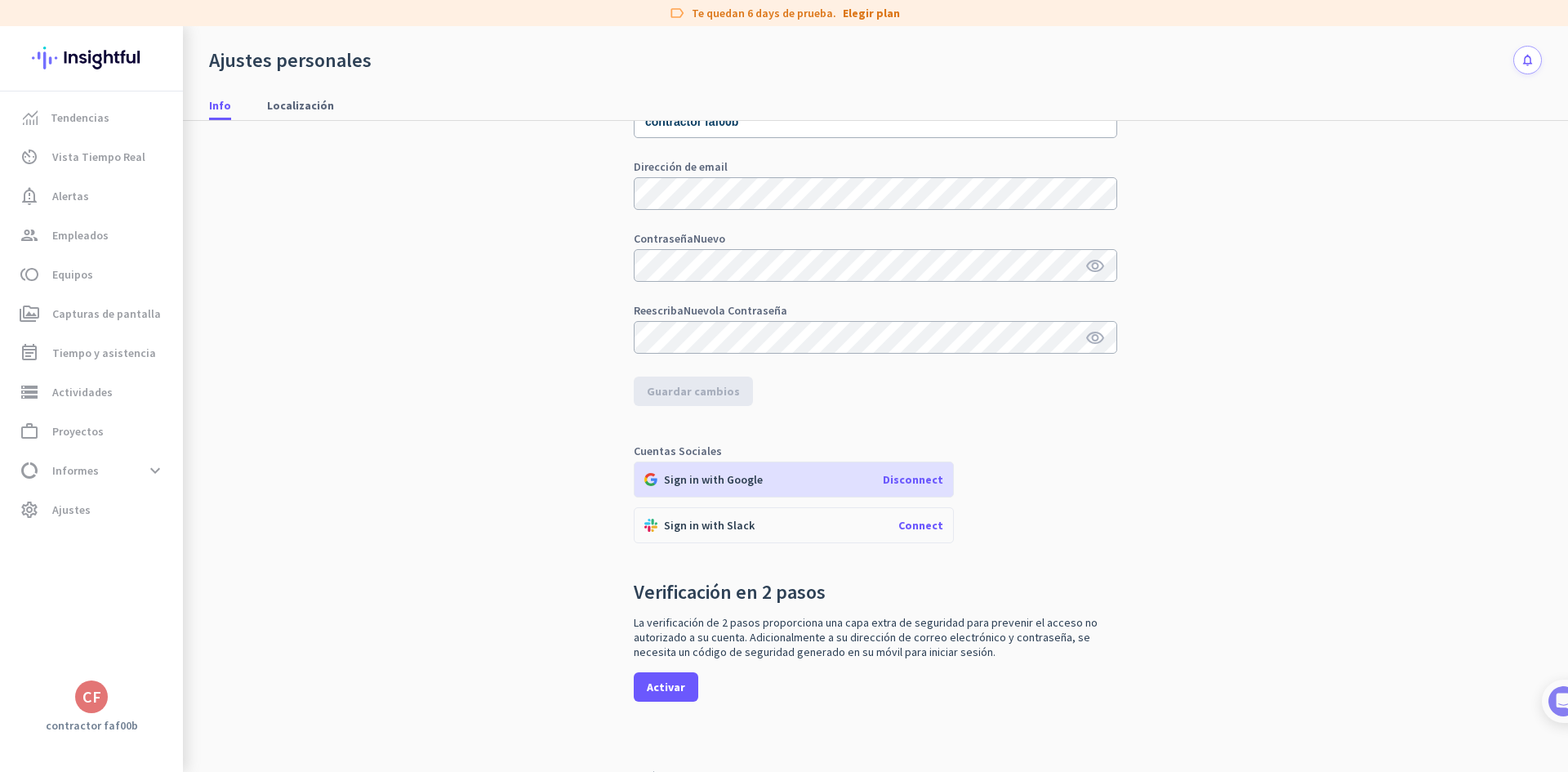
scroll to position [118, 0]
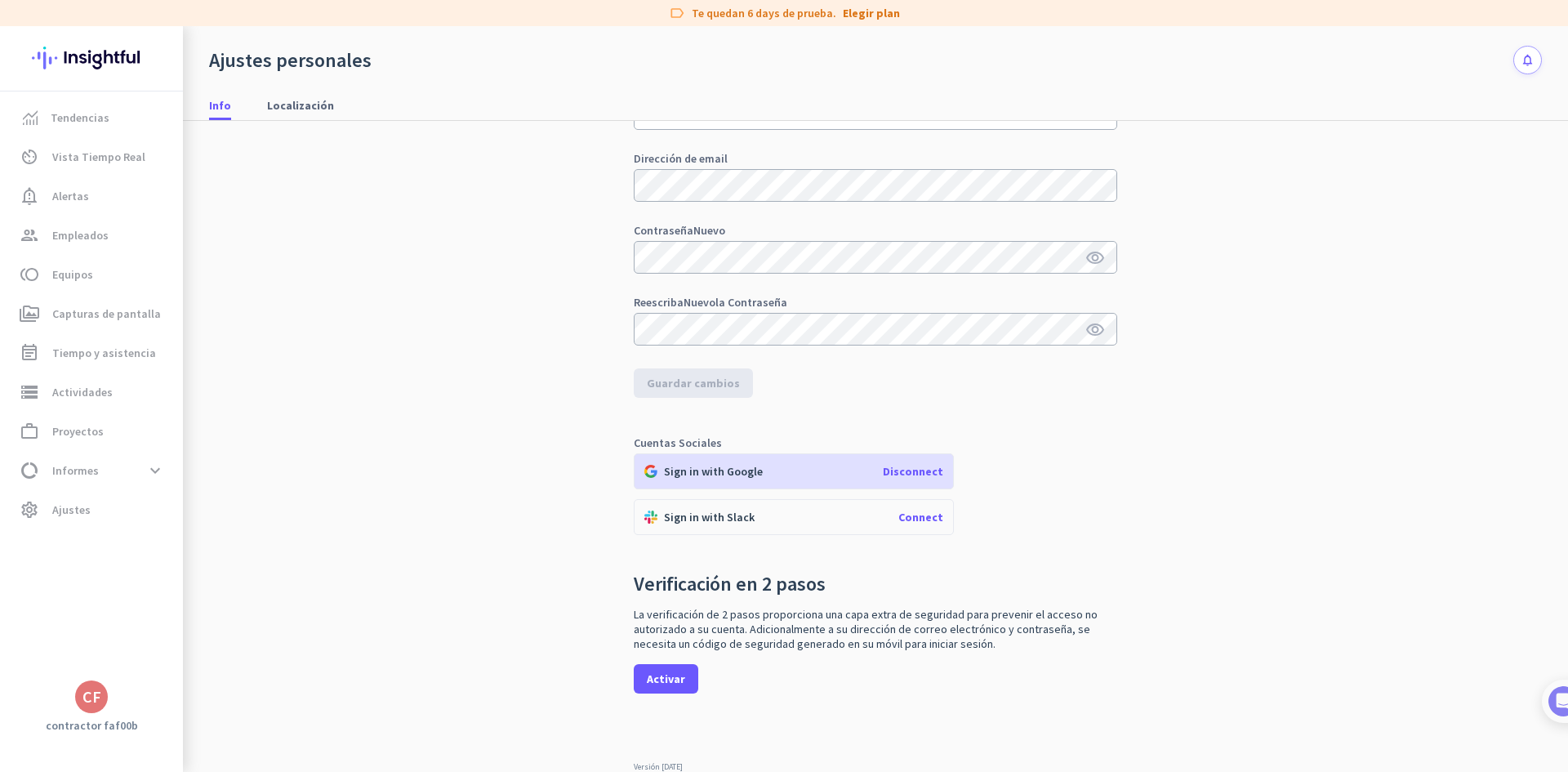
click at [916, 471] on span "Disconnect" at bounding box center [913, 471] width 61 height 15
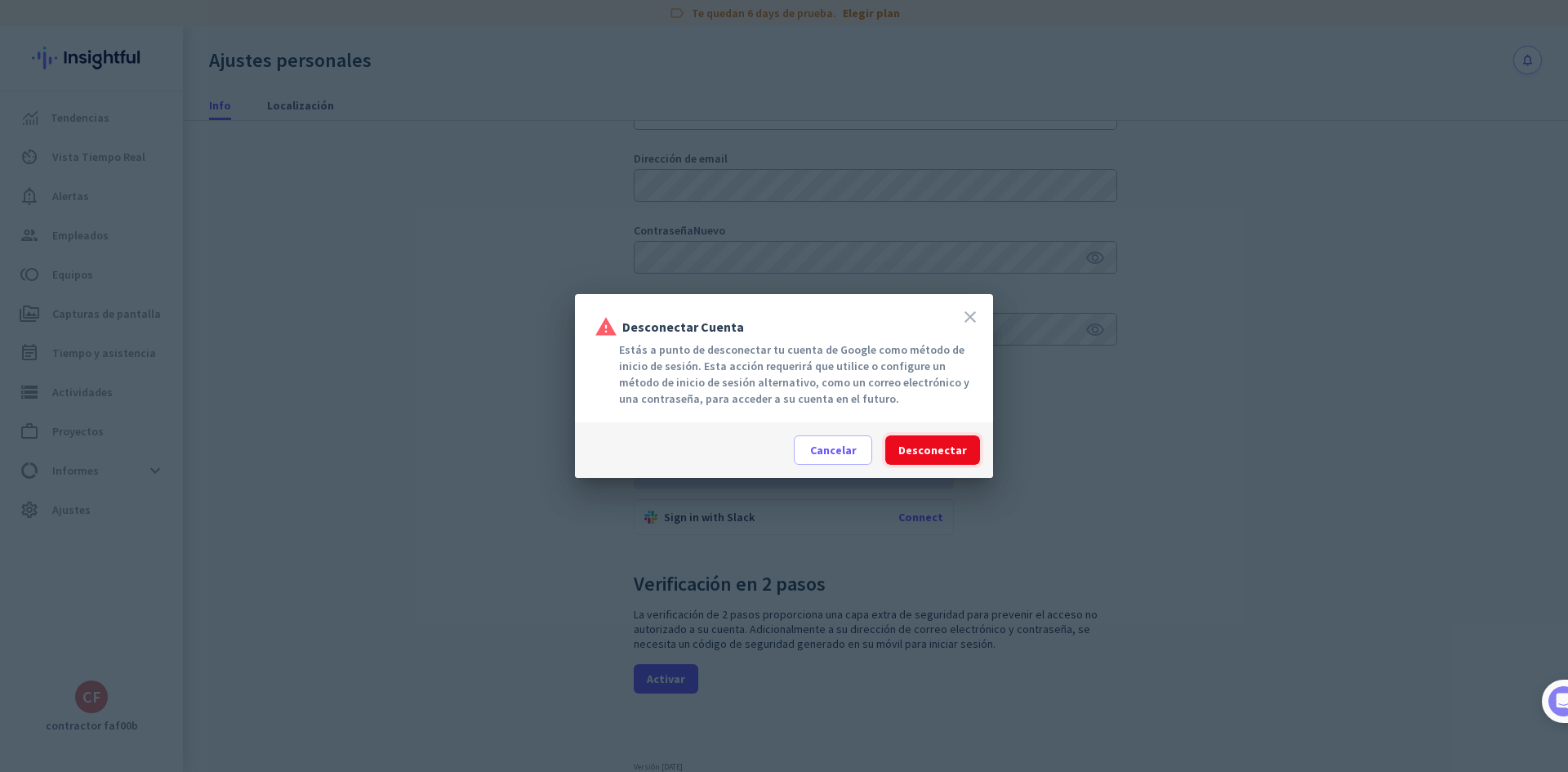
click at [956, 450] on span "Desconectar" at bounding box center [932, 450] width 69 height 16
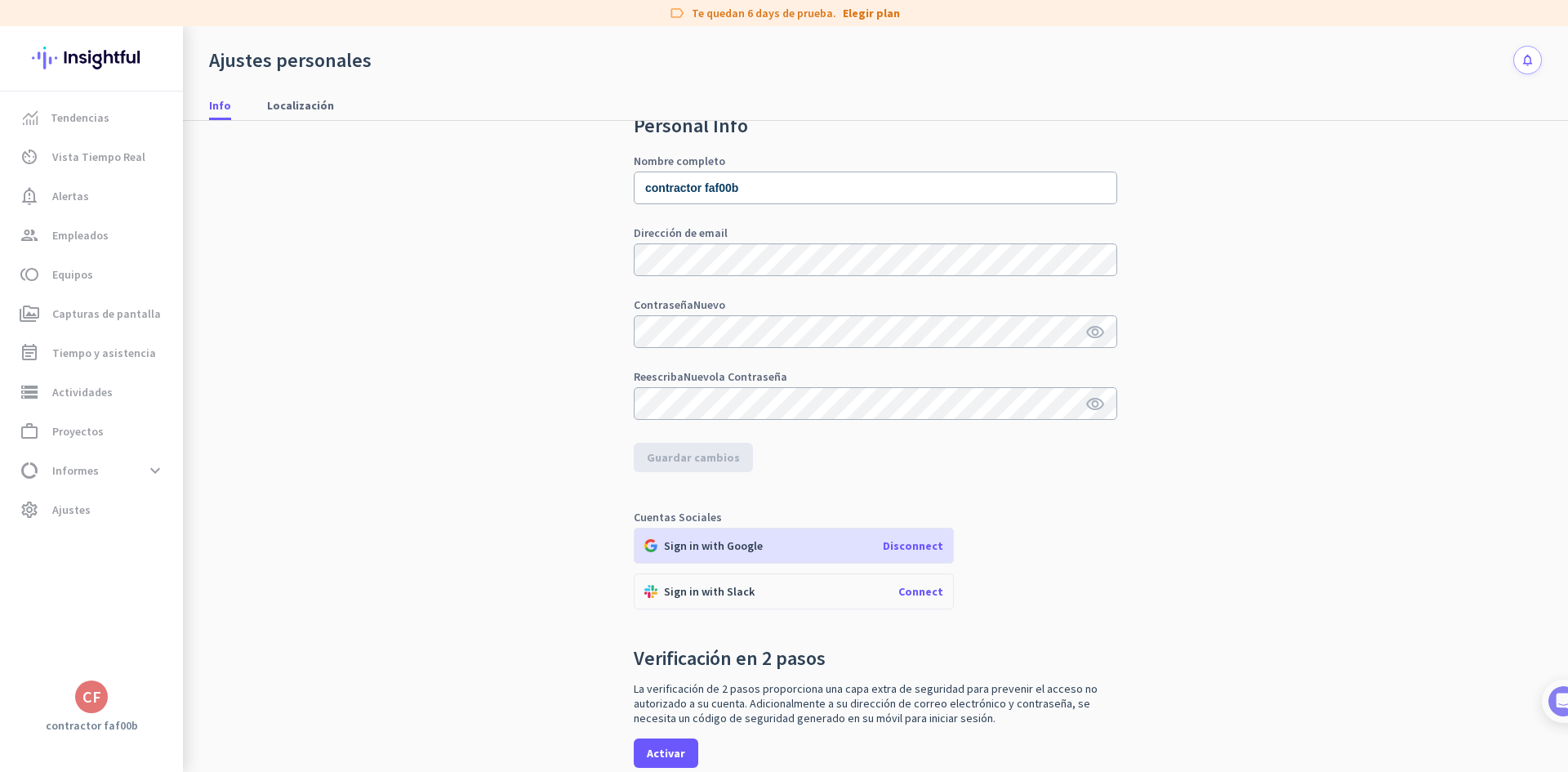
scroll to position [37, 0]
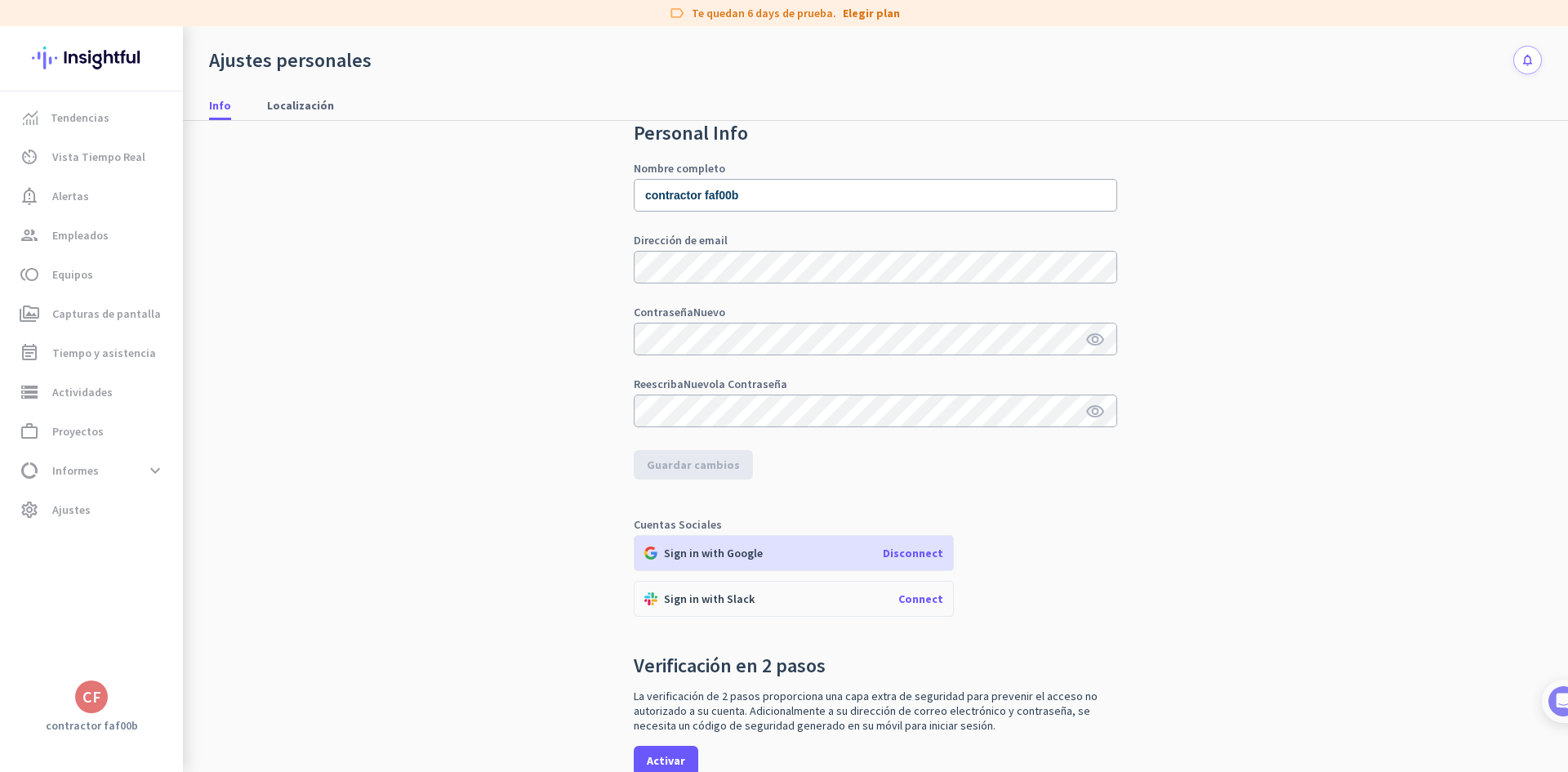
click at [911, 559] on span "Disconnect" at bounding box center [913, 553] width 61 height 15
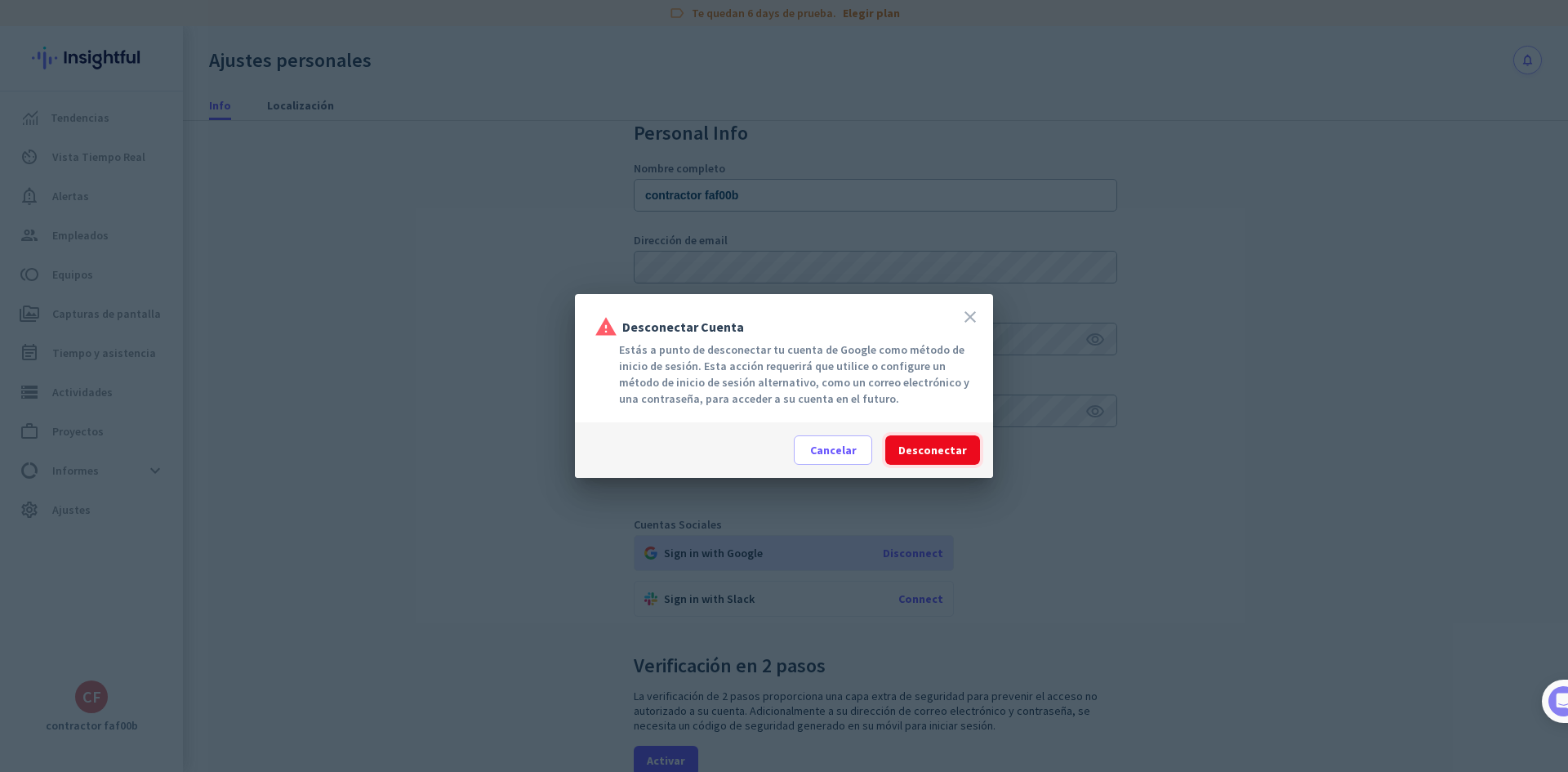
click at [926, 460] on span at bounding box center [932, 450] width 94 height 39
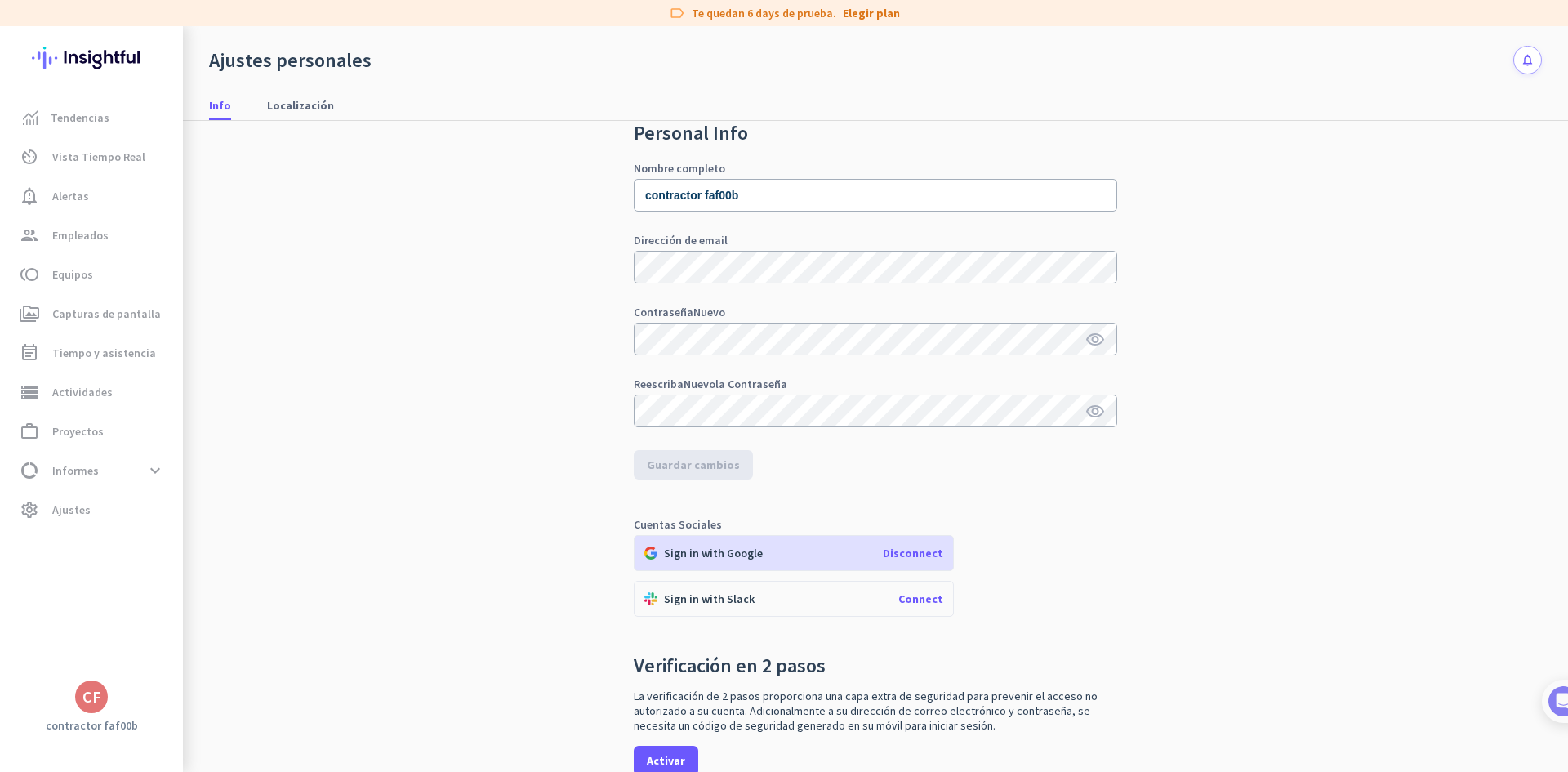
click at [909, 549] on span "Disconnect" at bounding box center [913, 553] width 61 height 15
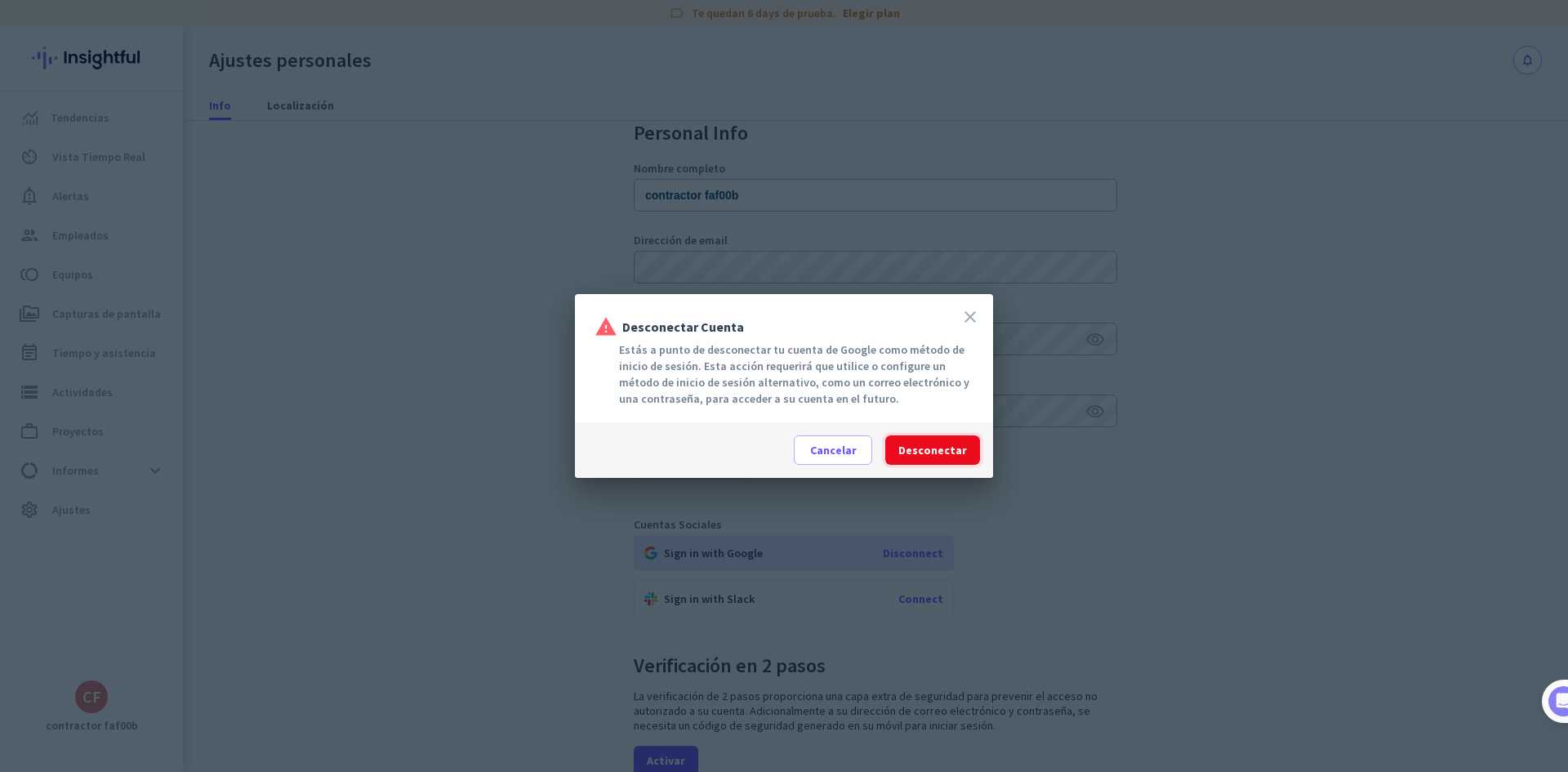
click at [911, 452] on span "Desconectar" at bounding box center [932, 450] width 69 height 16
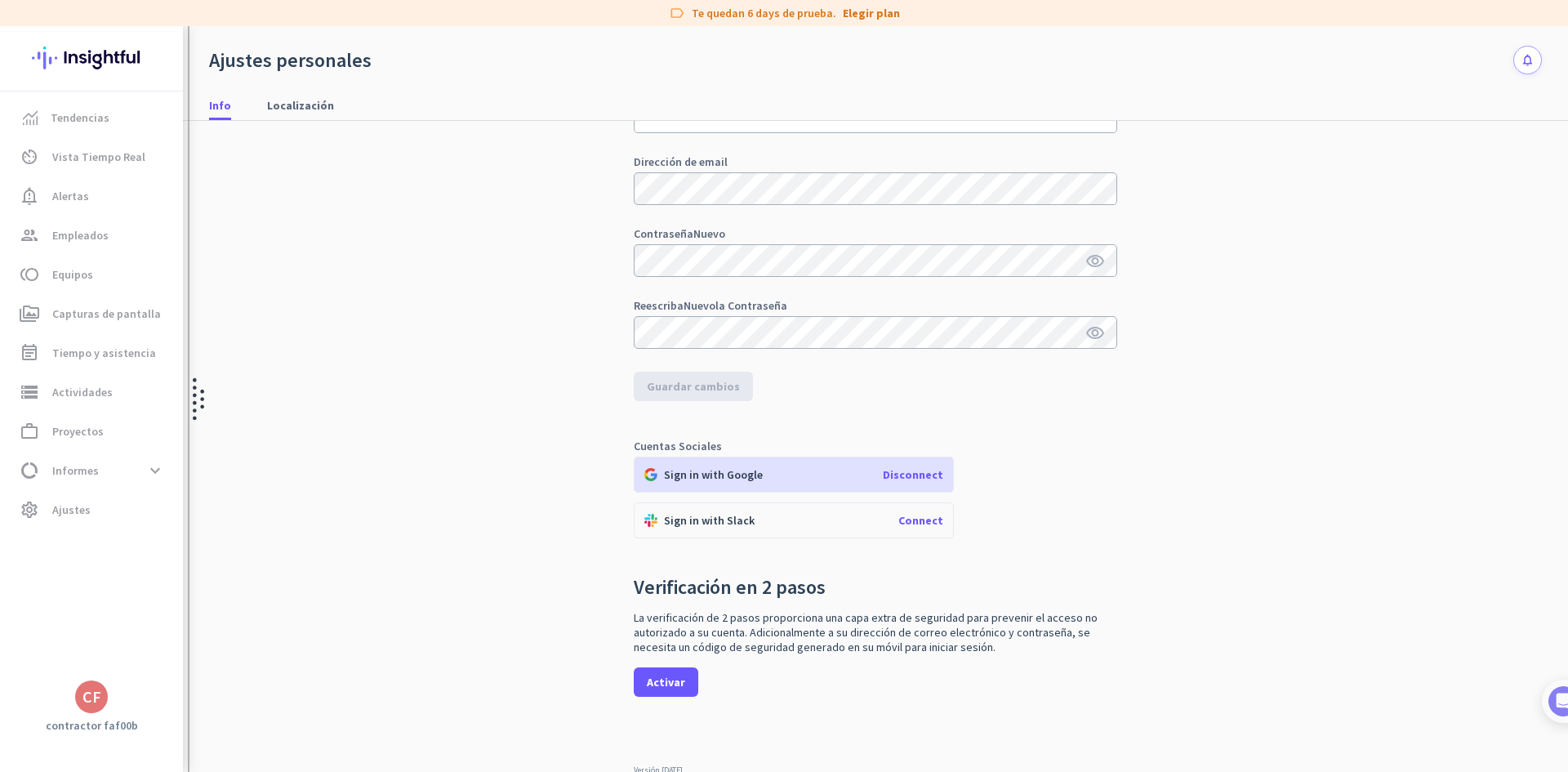
scroll to position [118, 0]
click at [84, 689] on div "CF" at bounding box center [91, 696] width 19 height 16
click at [93, 527] on div at bounding box center [784, 386] width 1568 height 772
click at [87, 517] on span "Ajustes" at bounding box center [72, 510] width 39 height 20
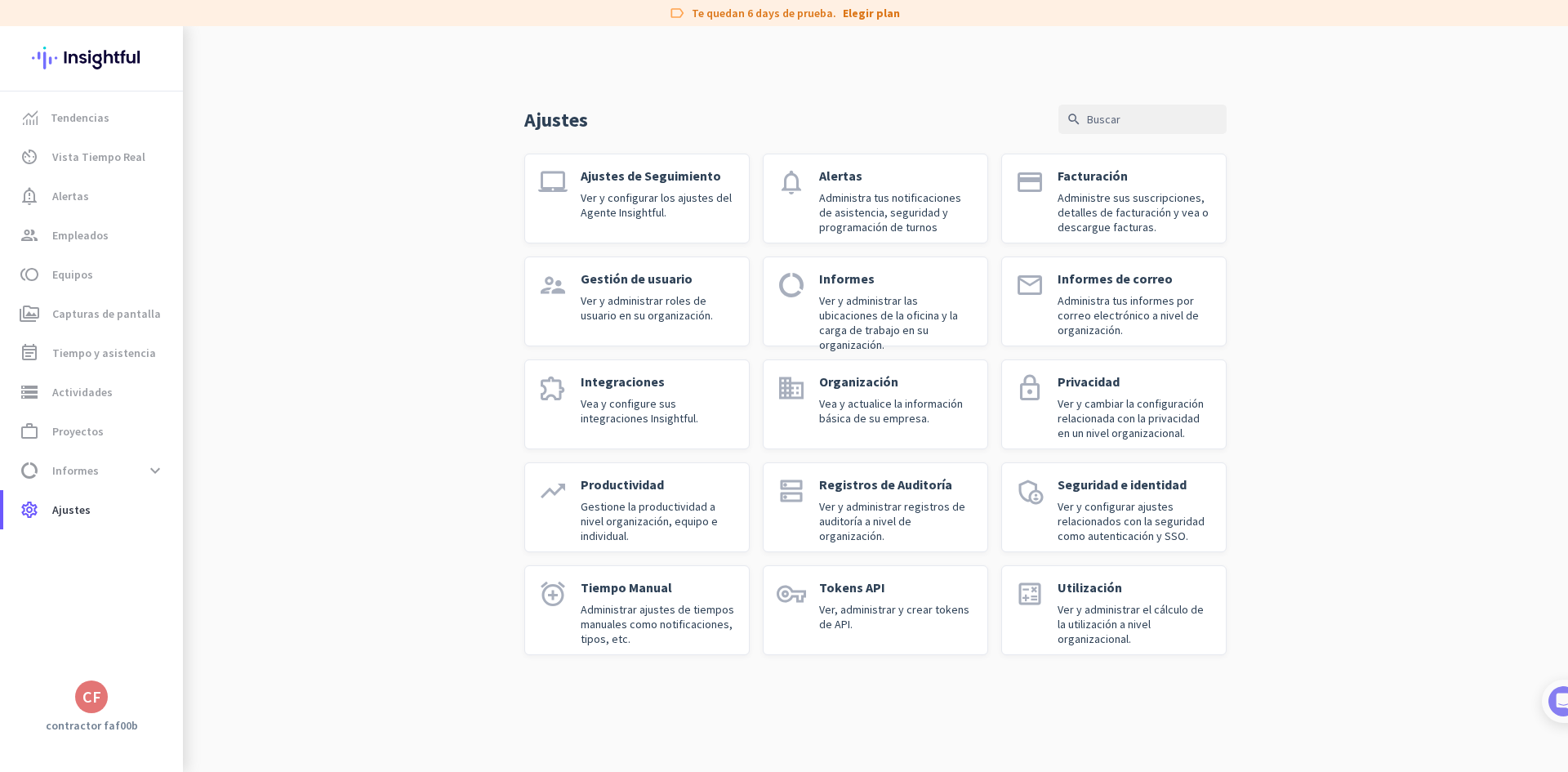
click at [85, 706] on div "CF" at bounding box center [91, 696] width 33 height 33
click at [222, 581] on span "Ajustes personales" at bounding box center [182, 577] width 105 height 15
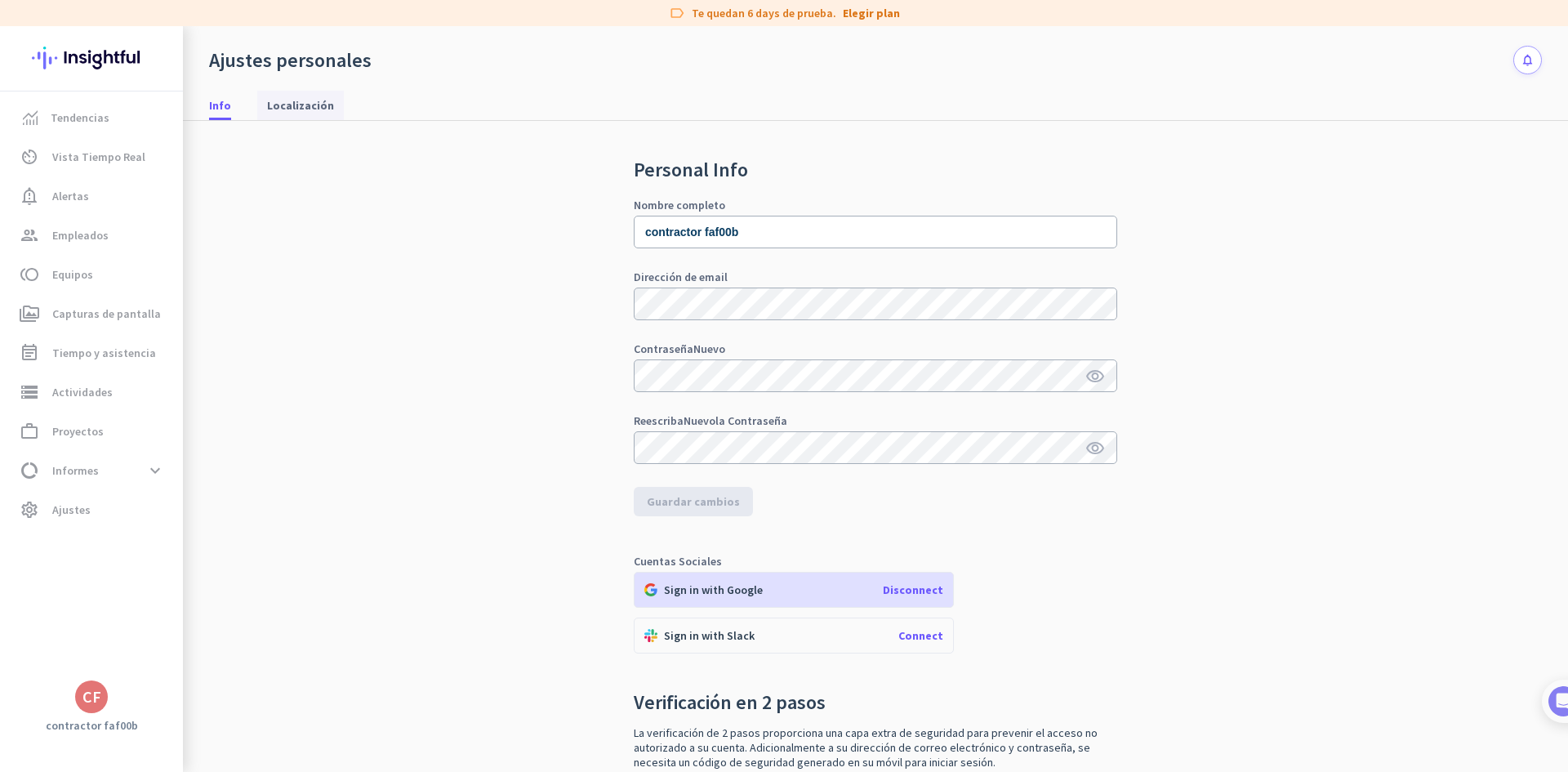
click at [299, 94] on span "Localización" at bounding box center [300, 105] width 67 height 30
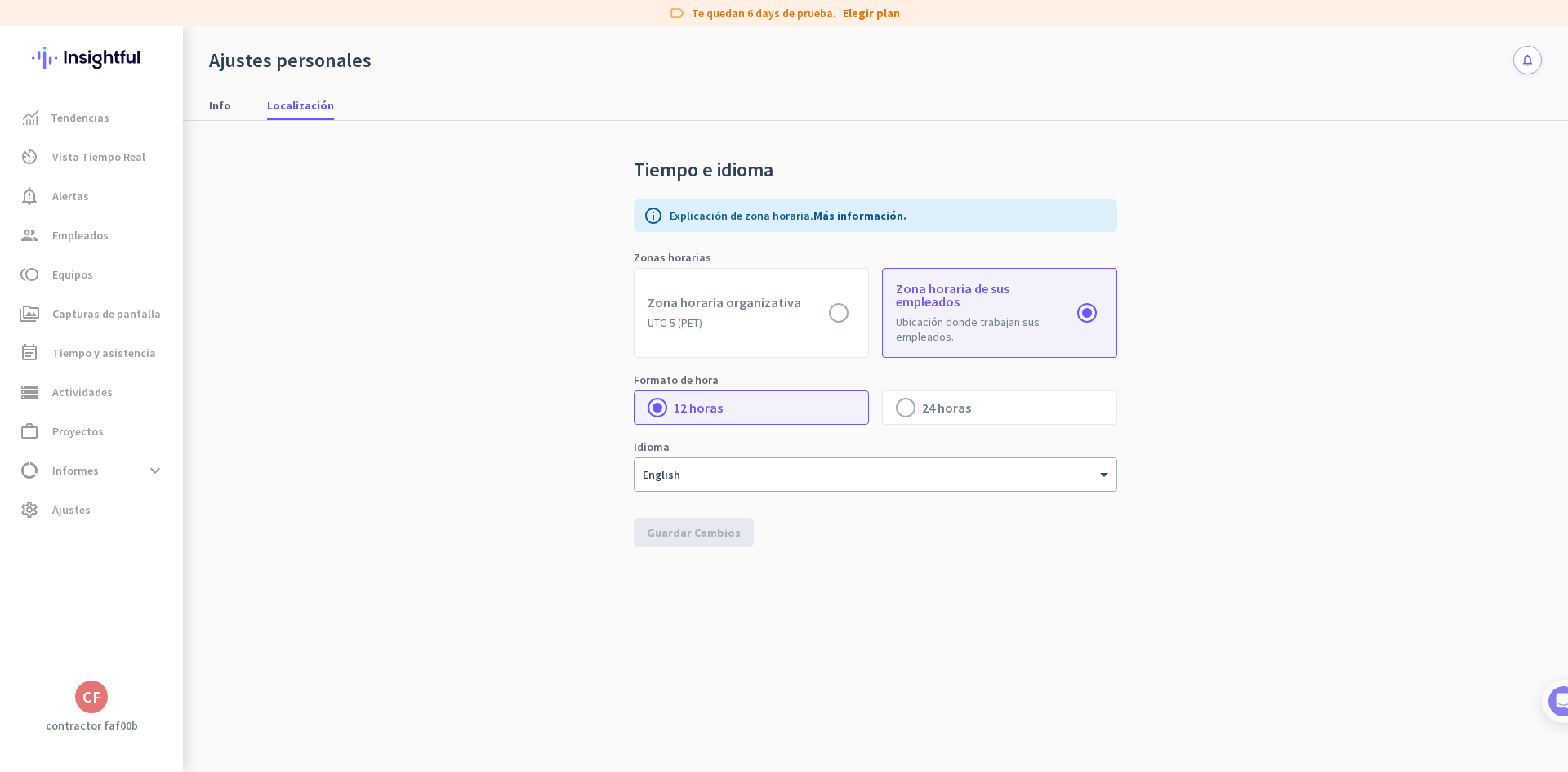
click at [234, 123] on div "Tiempo e idioma info Explicación de zona horaria. Más información. Zonas horari…" at bounding box center [875, 435] width 1332 height 628
click at [231, 94] on link "Info" at bounding box center [220, 105] width 42 height 30
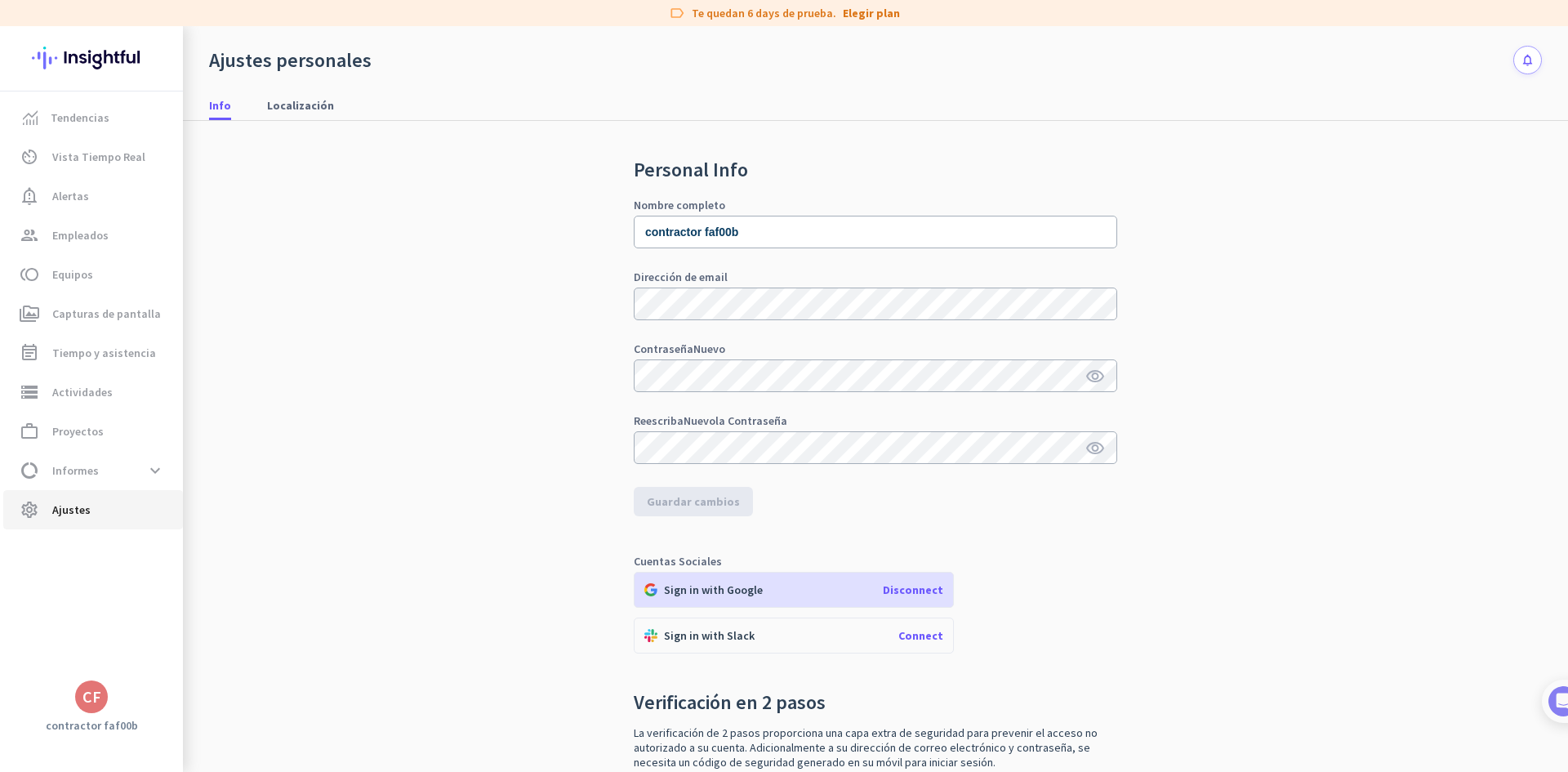
click at [103, 501] on span "settings Ajustes" at bounding box center [92, 510] width 153 height 20
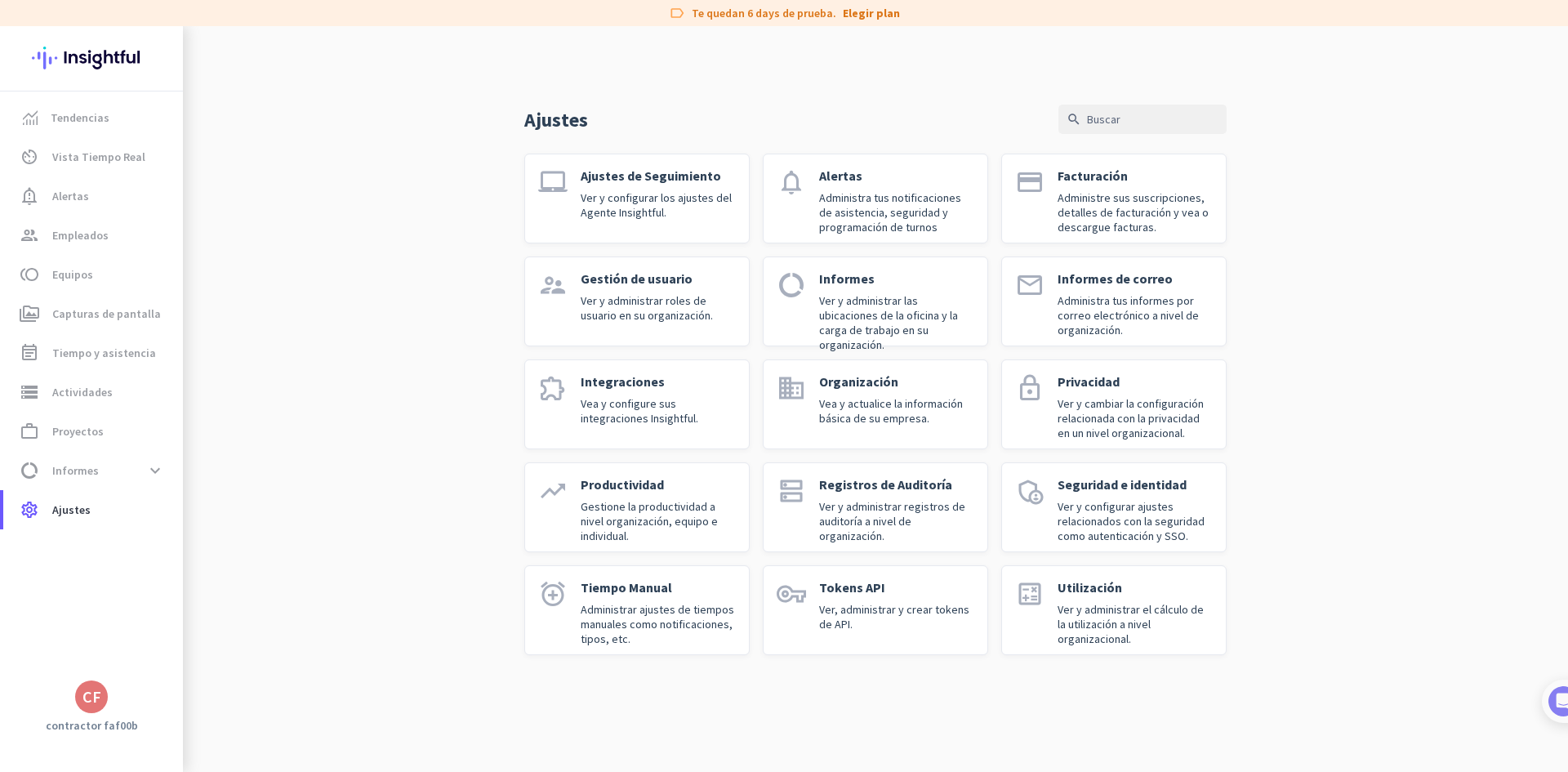
click at [1112, 217] on p "Administre sus suscripciones, detalles de facturación y vea o descargue factura…" at bounding box center [1134, 212] width 155 height 44
click at [97, 229] on span "Empleados" at bounding box center [81, 236] width 57 height 20
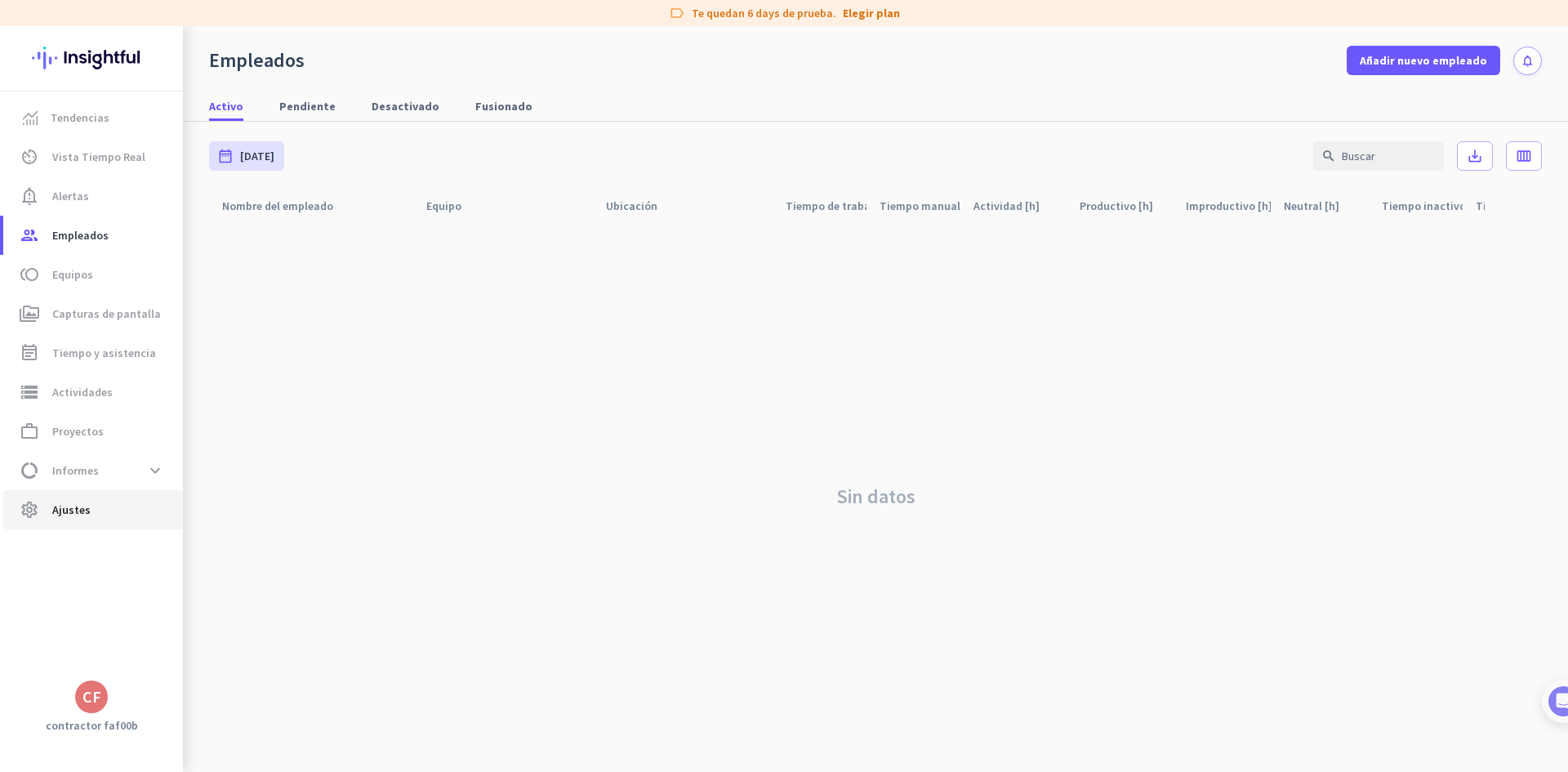
click at [107, 504] on span "settings Ajustes" at bounding box center [92, 510] width 153 height 20
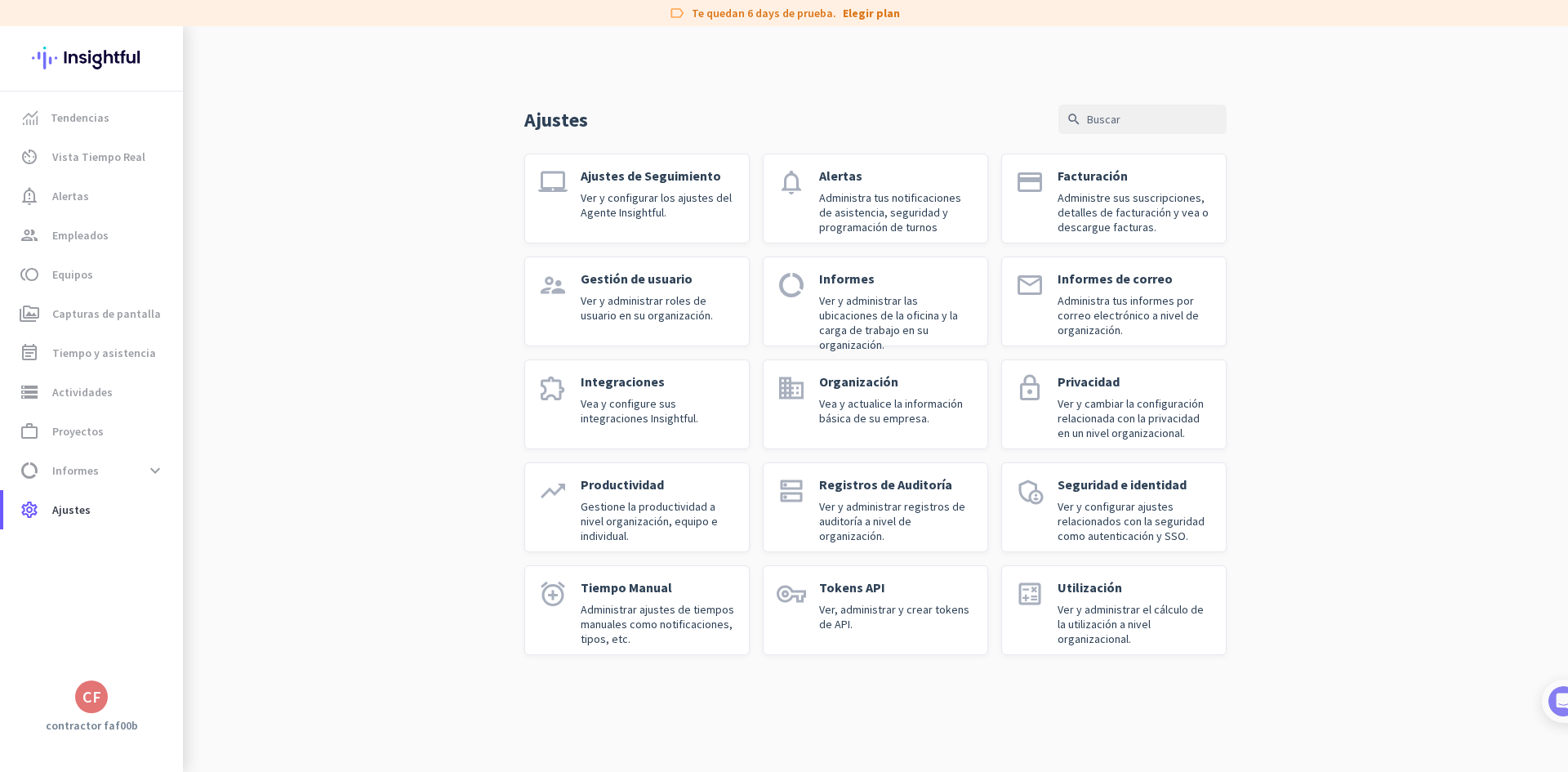
click at [81, 688] on div "CF" at bounding box center [91, 696] width 33 height 33
click at [205, 673] on span "Cerrar sesión" at bounding box center [182, 666] width 105 height 15
